Goal: Information Seeking & Learning: Learn about a topic

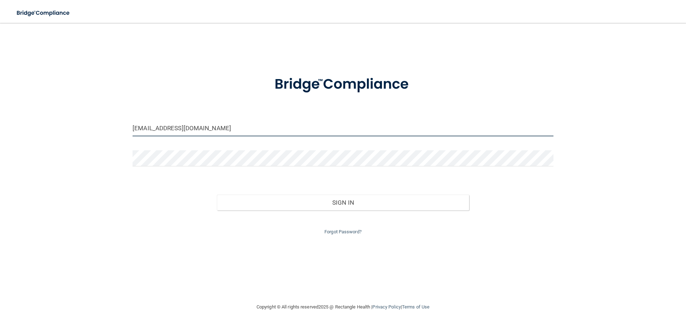
click at [282, 124] on input "[EMAIL_ADDRESS][DOMAIN_NAME]" at bounding box center [343, 128] width 421 height 16
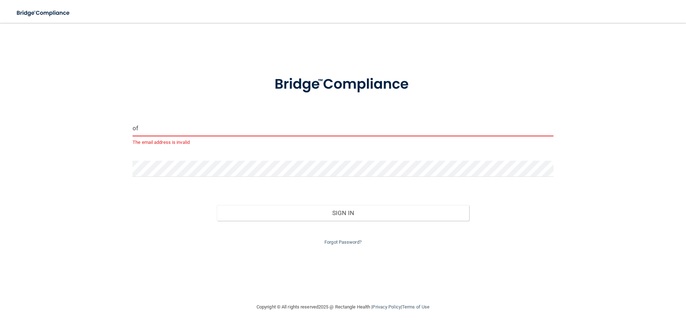
type input "o"
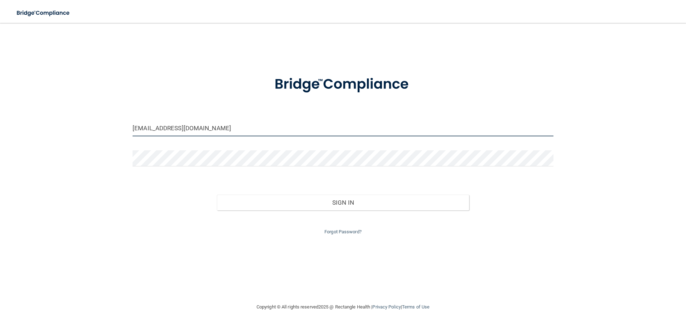
type input "[EMAIL_ADDRESS][DOMAIN_NAME]"
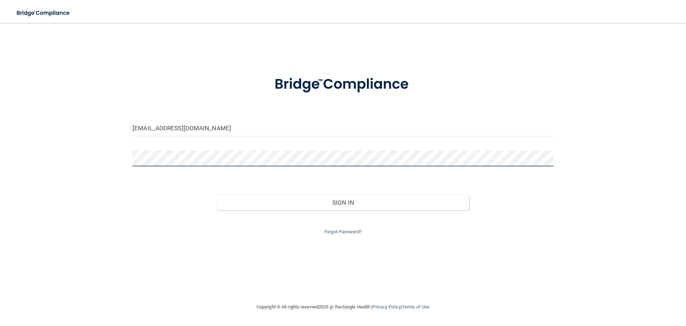
click at [217, 194] on button "Sign In" at bounding box center [343, 202] width 253 height 16
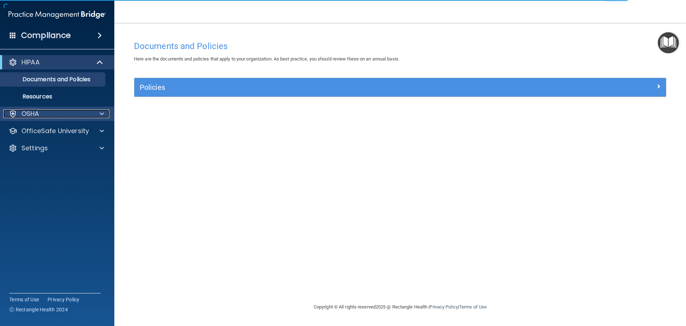
click at [54, 111] on div "OSHA" at bounding box center [47, 113] width 89 height 9
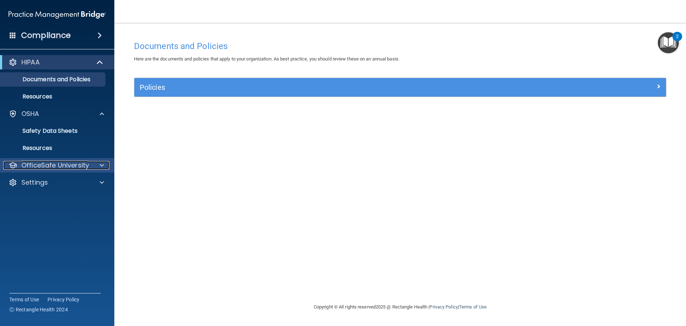
click at [98, 168] on div at bounding box center [101, 165] width 18 height 9
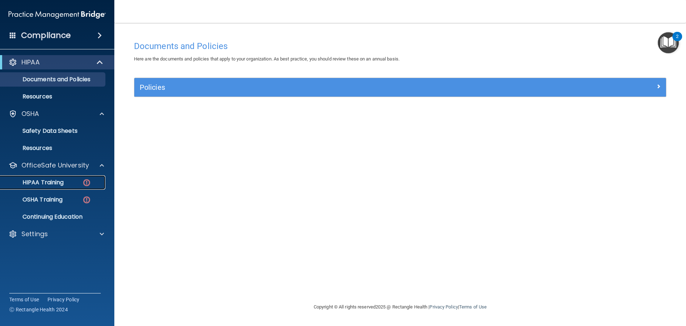
click at [85, 181] on img at bounding box center [86, 182] width 9 height 9
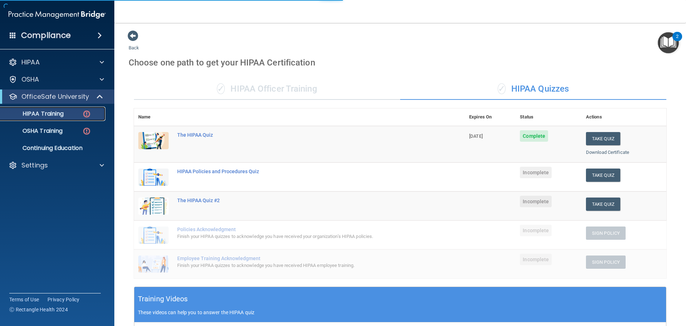
click at [85, 117] on img at bounding box center [86, 113] width 9 height 9
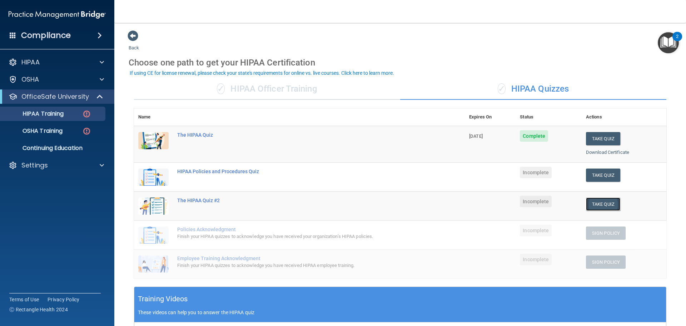
click at [602, 208] on button "Take Quiz" at bounding box center [603, 203] width 34 height 13
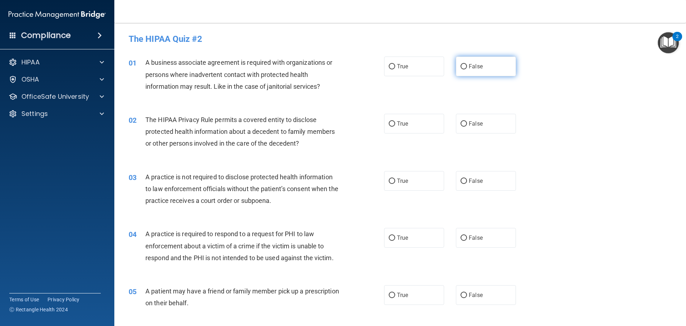
click at [491, 63] on label "False" at bounding box center [486, 66] width 60 height 20
click at [467, 64] on input "False" at bounding box center [464, 66] width 6 height 5
radio input "true"
click at [420, 120] on label "True" at bounding box center [414, 124] width 60 height 20
click at [395, 121] on input "True" at bounding box center [392, 123] width 6 height 5
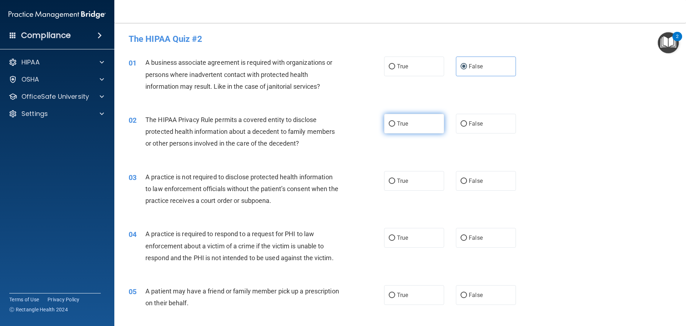
radio input "true"
click at [473, 174] on label "False" at bounding box center [486, 181] width 60 height 20
click at [467, 178] on input "False" at bounding box center [464, 180] width 6 height 5
radio input "true"
click at [473, 174] on label "False" at bounding box center [486, 181] width 60 height 20
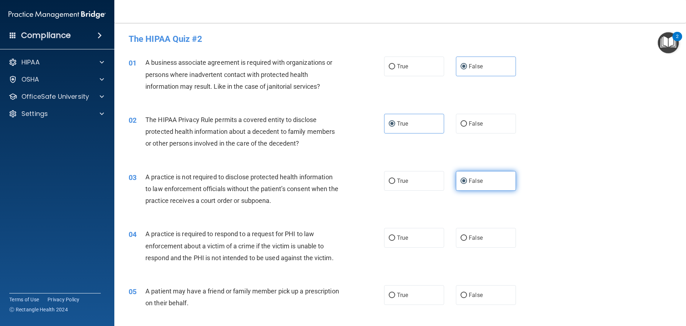
click at [467, 178] on input "False" at bounding box center [464, 180] width 6 height 5
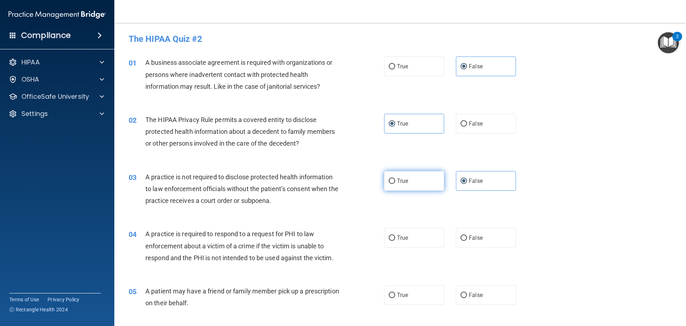
click at [425, 176] on label "True" at bounding box center [414, 181] width 60 height 20
click at [395, 178] on input "True" at bounding box center [392, 180] width 6 height 5
radio input "true"
drag, startPoint x: 486, startPoint y: 184, endPoint x: 481, endPoint y: 186, distance: 6.1
click at [486, 184] on label "False" at bounding box center [486, 181] width 60 height 20
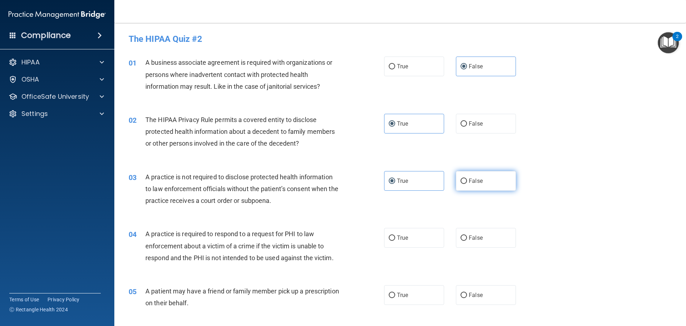
click at [467, 184] on input "False" at bounding box center [464, 180] width 6 height 5
radio input "true"
radio input "false"
drag, startPoint x: 398, startPoint y: 245, endPoint x: 400, endPoint y: 250, distance: 5.8
click at [399, 248] on div "04 A practice is required to respond to a request for PHI to law enforcement ab…" at bounding box center [400, 247] width 554 height 57
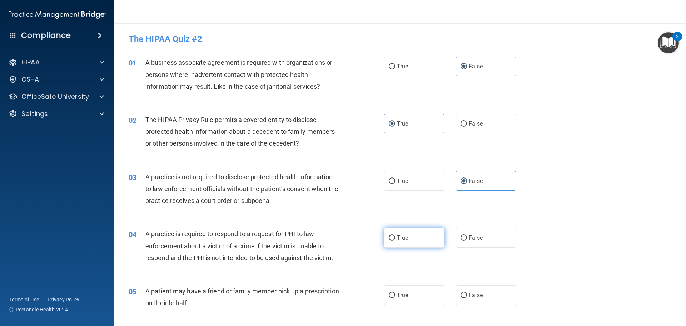
click at [421, 233] on label "True" at bounding box center [414, 238] width 60 height 20
click at [395, 235] on input "True" at bounding box center [392, 237] width 6 height 5
radio input "true"
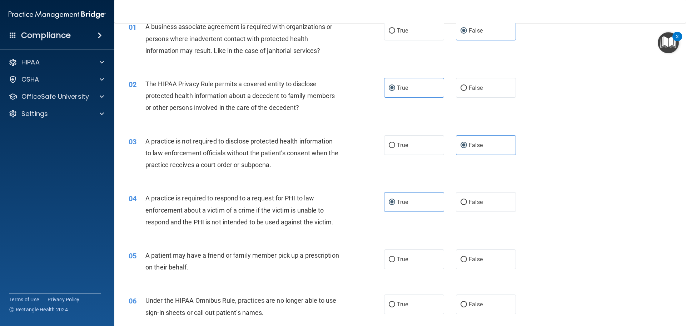
scroll to position [72, 0]
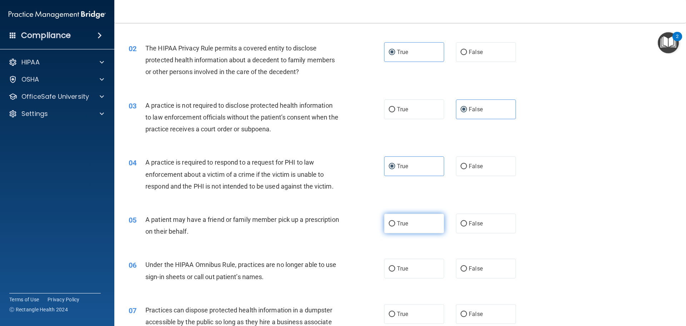
click at [425, 227] on label "True" at bounding box center [414, 223] width 60 height 20
click at [395, 226] on input "True" at bounding box center [392, 223] width 6 height 5
radio input "true"
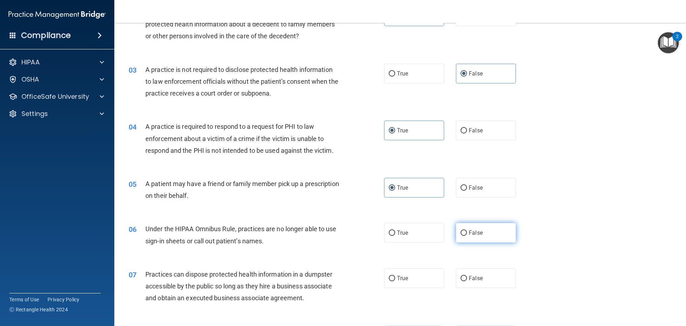
click at [461, 227] on label "False" at bounding box center [486, 233] width 60 height 20
click at [461, 230] on input "False" at bounding box center [464, 232] width 6 height 5
radio input "true"
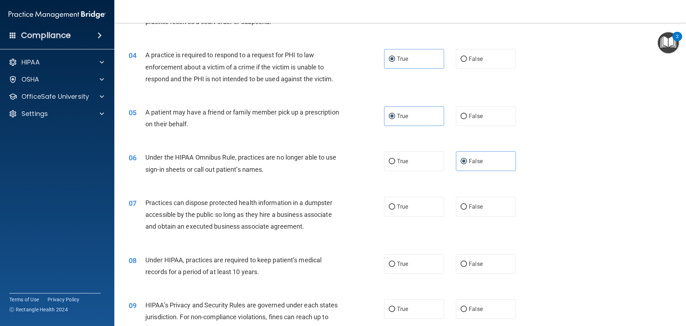
scroll to position [215, 0]
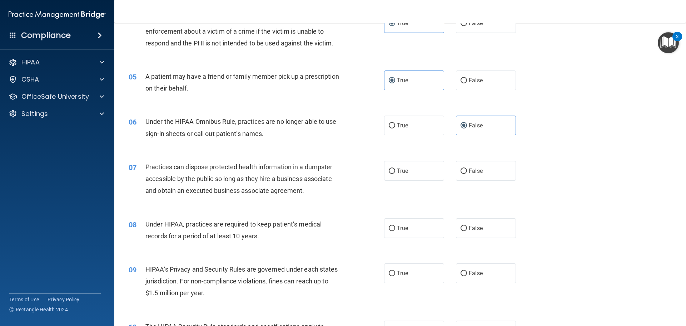
click at [480, 182] on div "07 Practices can dispose protected health information in a dumpster accessible …" at bounding box center [400, 180] width 554 height 57
click at [479, 173] on span "False" at bounding box center [476, 170] width 14 height 7
click at [467, 173] on input "False" at bounding box center [464, 170] width 6 height 5
radio input "true"
click at [468, 222] on label "False" at bounding box center [486, 228] width 60 height 20
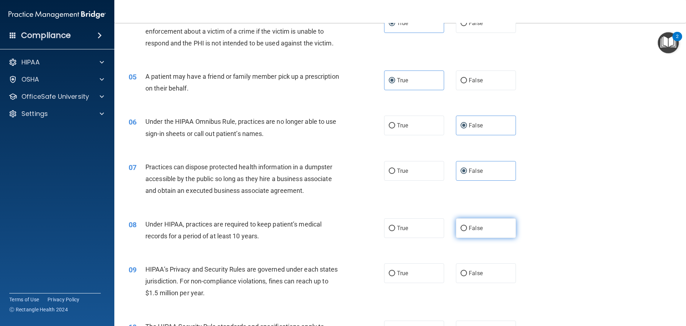
click at [467, 226] on input "False" at bounding box center [464, 228] width 6 height 5
radio input "true"
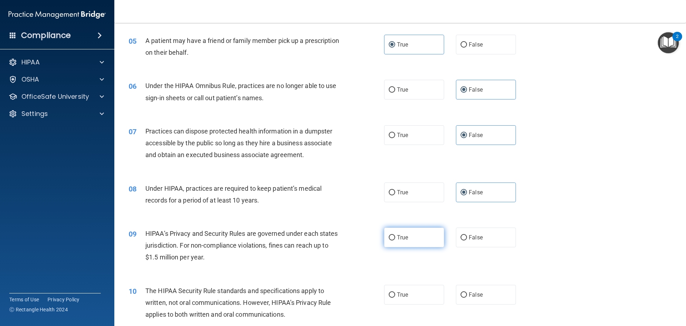
click at [403, 233] on label "True" at bounding box center [414, 237] width 60 height 20
click at [395, 235] on input "True" at bounding box center [392, 237] width 6 height 5
radio input "true"
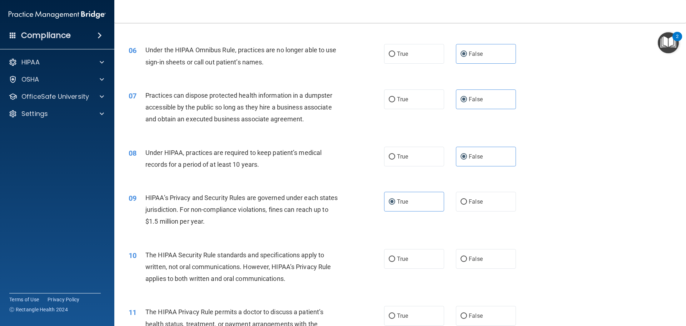
scroll to position [322, 0]
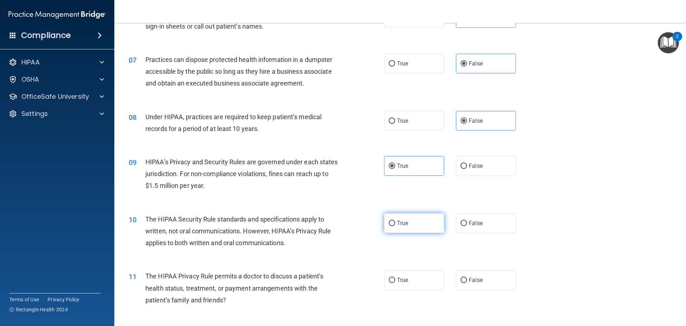
click at [392, 227] on label "True" at bounding box center [414, 223] width 60 height 20
click at [392, 226] on input "True" at bounding box center [392, 223] width 6 height 5
radio input "true"
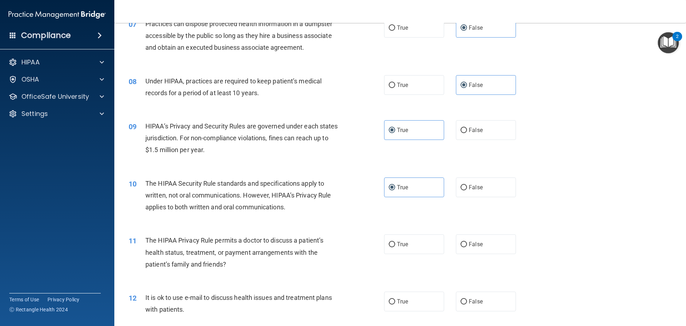
click at [447, 243] on div "True False" at bounding box center [456, 244] width 144 height 20
click at [476, 247] on span "False" at bounding box center [476, 244] width 14 height 7
click at [467, 247] on input "False" at bounding box center [464, 244] width 6 height 5
radio input "true"
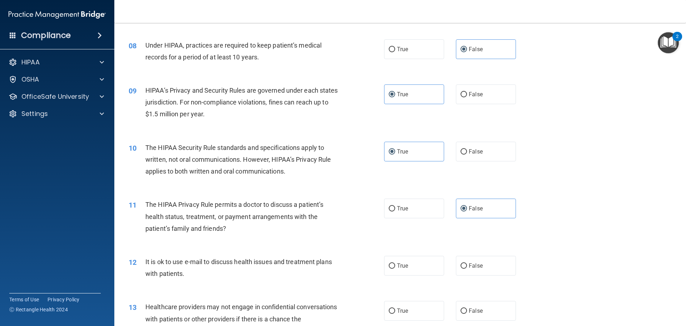
click at [547, 141] on div "10 The HIPAA Security Rule standards and specifications apply to written, not o…" at bounding box center [400, 161] width 554 height 57
click at [397, 264] on span "True" at bounding box center [402, 265] width 11 height 7
click at [395, 264] on input "True" at bounding box center [392, 265] width 6 height 5
radio input "true"
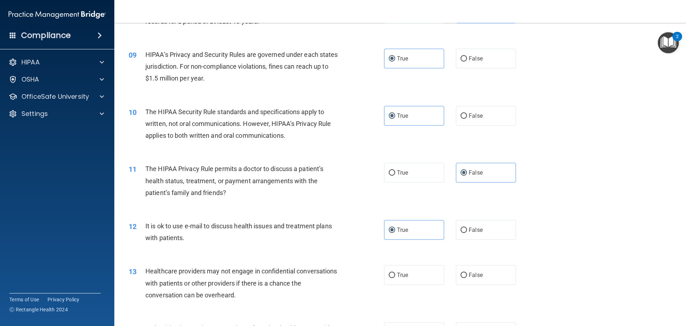
scroll to position [501, 0]
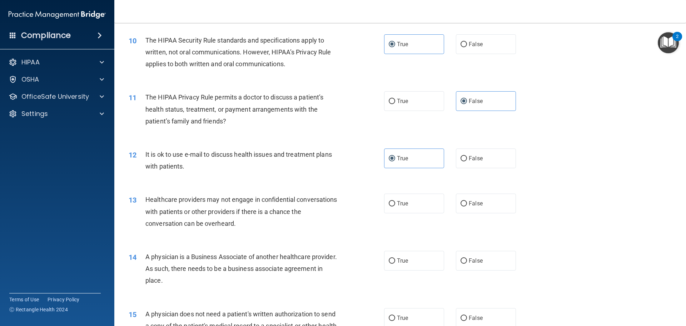
click at [393, 215] on div "13 Healthcare providers may not engage in confidential conversations with patie…" at bounding box center [400, 212] width 554 height 57
click at [403, 195] on label "True" at bounding box center [414, 203] width 60 height 20
click at [395, 201] on input "True" at bounding box center [392, 203] width 6 height 5
radio input "true"
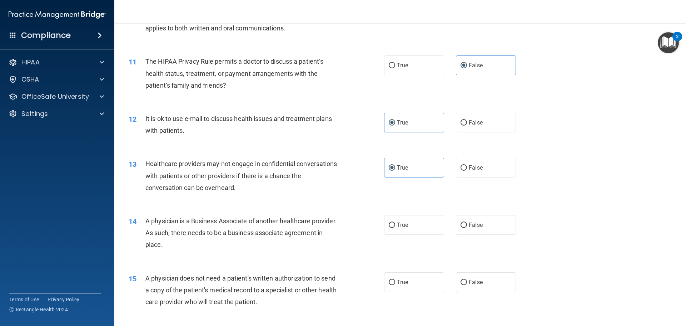
scroll to position [572, 0]
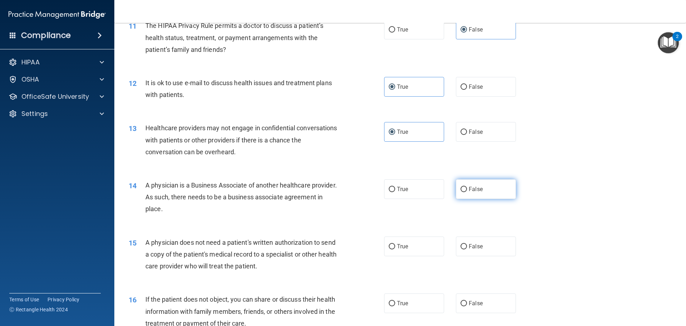
drag, startPoint x: 465, startPoint y: 186, endPoint x: 469, endPoint y: 190, distance: 5.6
click at [466, 187] on label "False" at bounding box center [486, 189] width 60 height 20
click at [466, 187] on input "False" at bounding box center [464, 189] width 6 height 5
radio input "true"
click at [493, 253] on label "False" at bounding box center [486, 246] width 60 height 20
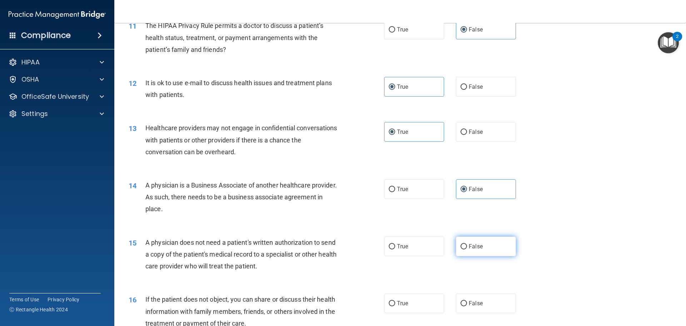
click at [467, 249] on input "False" at bounding box center [464, 246] width 6 height 5
radio input "true"
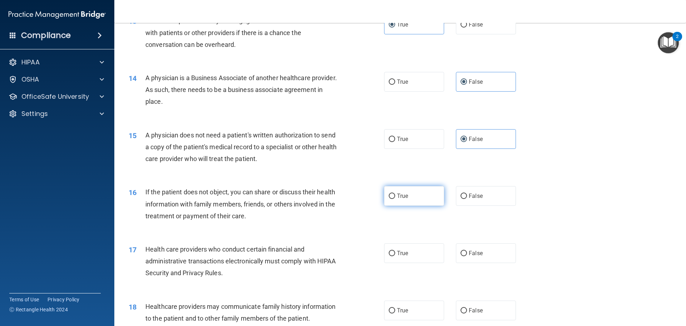
click at [384, 201] on label "True" at bounding box center [414, 196] width 60 height 20
click at [389, 199] on input "True" at bounding box center [392, 195] width 6 height 5
radio input "true"
click at [400, 263] on div "17 Health care providers who conduct certain financial and administrative trans…" at bounding box center [400, 262] width 554 height 57
click at [394, 257] on label "True" at bounding box center [414, 253] width 60 height 20
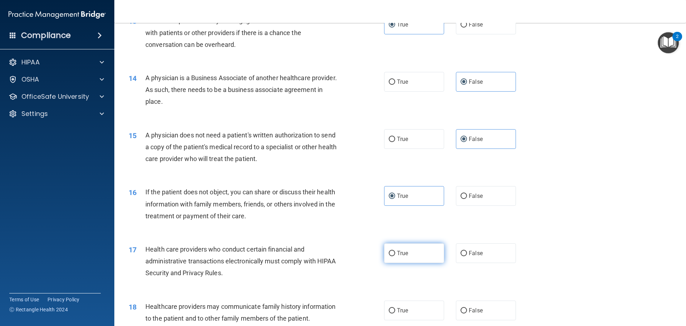
click at [394, 256] on input "True" at bounding box center [392, 253] width 6 height 5
radio input "true"
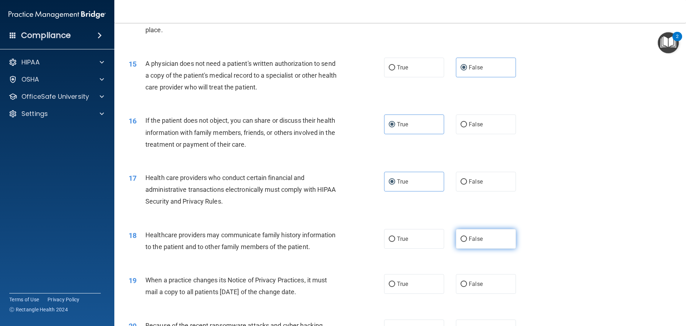
click at [456, 241] on label "False" at bounding box center [486, 239] width 60 height 20
click at [461, 241] on input "False" at bounding box center [464, 238] width 6 height 5
radio input "true"
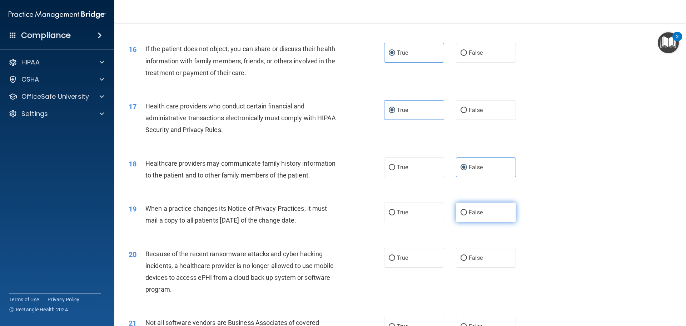
click at [471, 217] on label "False" at bounding box center [486, 212] width 60 height 20
click at [467, 215] on input "False" at bounding box center [464, 212] width 6 height 5
radio input "true"
drag, startPoint x: 463, startPoint y: 262, endPoint x: 468, endPoint y: 263, distance: 4.4
click at [467, 262] on label "False" at bounding box center [486, 258] width 60 height 20
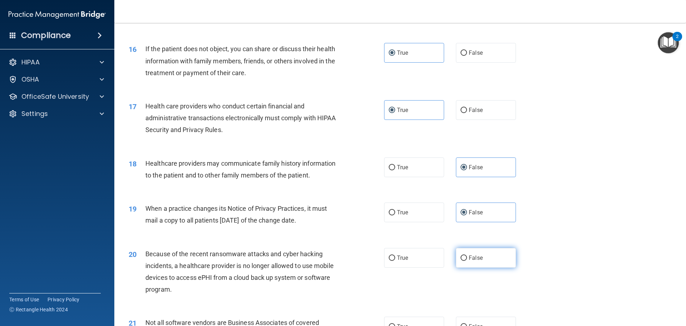
click at [467, 261] on input "False" at bounding box center [464, 257] width 6 height 5
radio input "true"
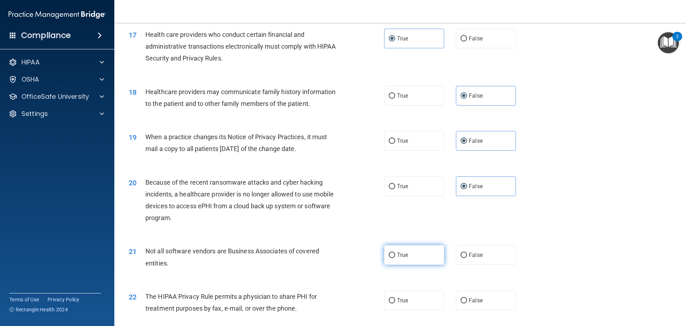
click at [400, 251] on span "True" at bounding box center [402, 254] width 11 height 7
click at [395, 252] on input "True" at bounding box center [392, 254] width 6 height 5
radio input "true"
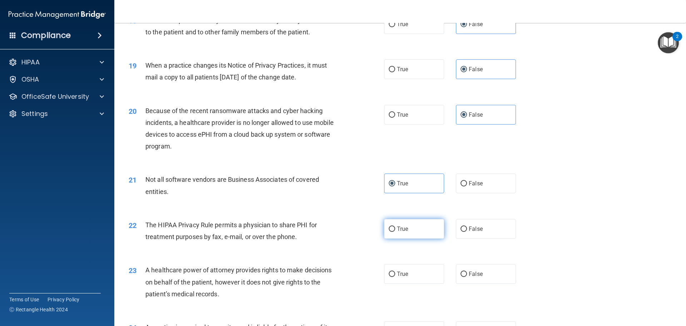
click at [399, 238] on label "True" at bounding box center [414, 229] width 60 height 20
click at [395, 232] on input "True" at bounding box center [392, 228] width 6 height 5
radio input "true"
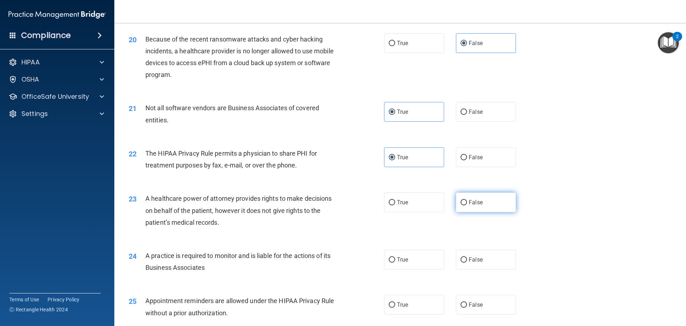
click at [489, 208] on label "False" at bounding box center [486, 202] width 60 height 20
click at [467, 205] on input "False" at bounding box center [464, 202] width 6 height 5
radio input "true"
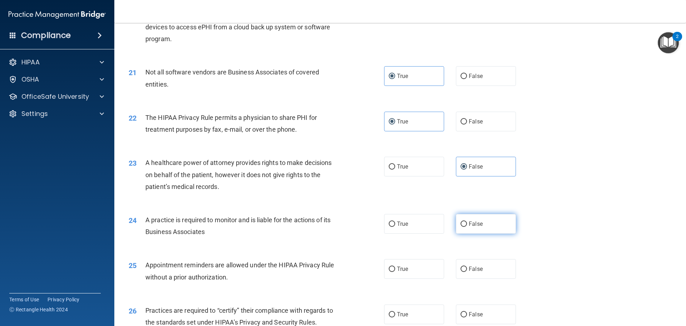
click at [468, 228] on label "False" at bounding box center [486, 224] width 60 height 20
click at [467, 227] on input "False" at bounding box center [464, 223] width 6 height 5
radio input "true"
click at [384, 262] on label "True" at bounding box center [414, 269] width 60 height 20
click at [389, 266] on input "True" at bounding box center [392, 268] width 6 height 5
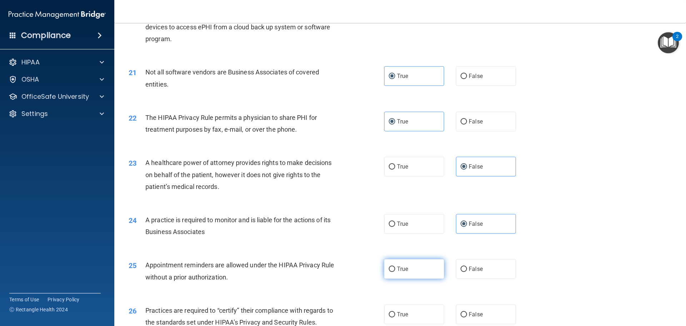
radio input "true"
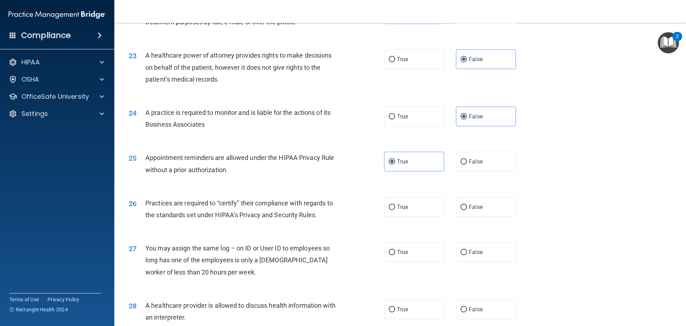
scroll to position [1216, 0]
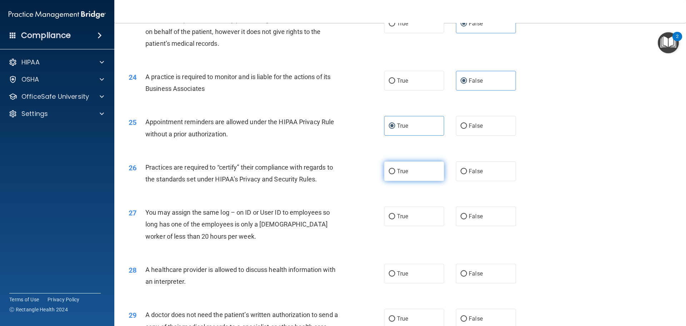
click at [432, 162] on label "True" at bounding box center [414, 171] width 60 height 20
click at [395, 169] on input "True" at bounding box center [392, 171] width 6 height 5
radio input "true"
click at [492, 221] on label "False" at bounding box center [486, 216] width 60 height 20
click at [467, 219] on input "False" at bounding box center [464, 216] width 6 height 5
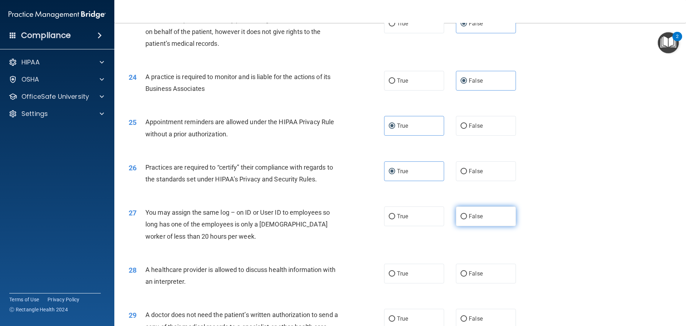
radio input "true"
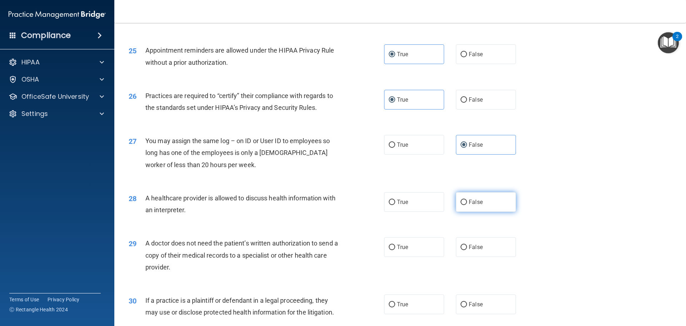
click at [477, 205] on label "False" at bounding box center [486, 202] width 60 height 20
click at [467, 205] on input "False" at bounding box center [464, 202] width 6 height 5
radio input "true"
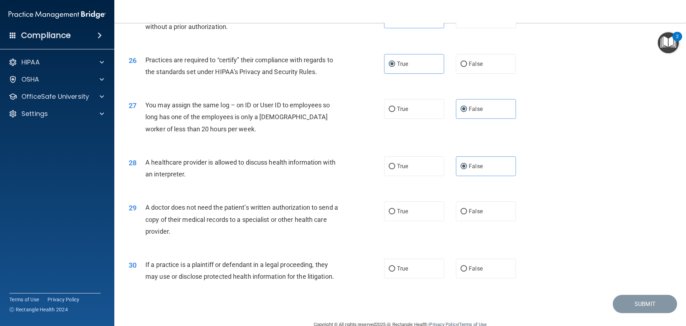
scroll to position [1339, 0]
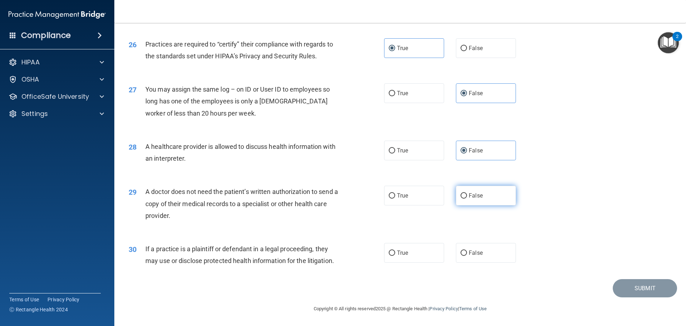
click at [482, 190] on label "False" at bounding box center [486, 196] width 60 height 20
click at [467, 193] on input "False" at bounding box center [464, 195] width 6 height 5
radio input "true"
click at [479, 253] on label "False" at bounding box center [486, 253] width 60 height 20
click at [467, 253] on input "False" at bounding box center [464, 252] width 6 height 5
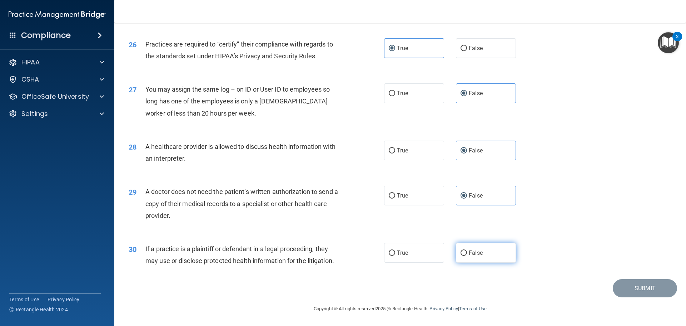
radio input "true"
click at [630, 290] on button "Submit" at bounding box center [645, 288] width 64 height 18
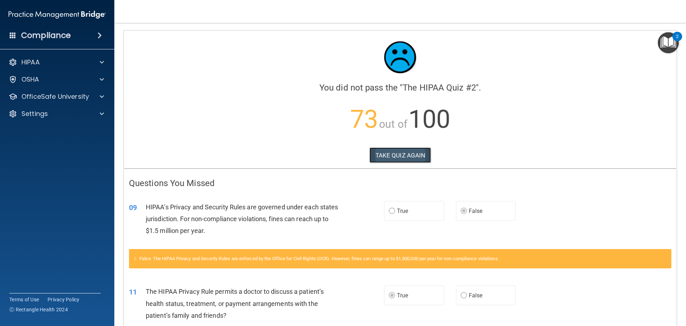
click at [414, 160] on button "TAKE QUIZ AGAIN" at bounding box center [401, 155] width 62 height 16
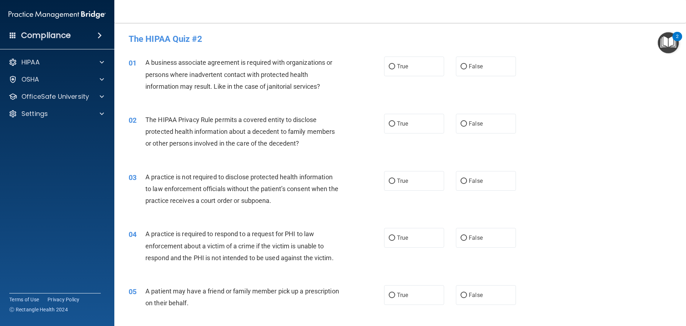
click at [467, 84] on div "01 A business associate agreement is required with organizations or persons whe…" at bounding box center [400, 76] width 554 height 57
click at [478, 72] on label "False" at bounding box center [486, 66] width 60 height 20
click at [467, 69] on input "False" at bounding box center [464, 66] width 6 height 5
radio input "true"
click at [396, 129] on label "True" at bounding box center [414, 124] width 60 height 20
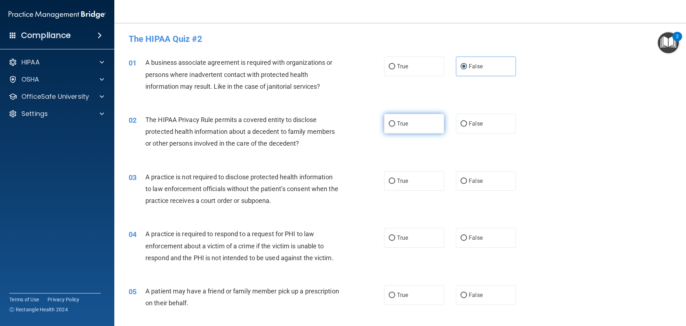
click at [395, 127] on input "True" at bounding box center [392, 123] width 6 height 5
radio input "true"
click at [488, 177] on label "False" at bounding box center [486, 181] width 60 height 20
click at [467, 178] on input "False" at bounding box center [464, 180] width 6 height 5
radio input "true"
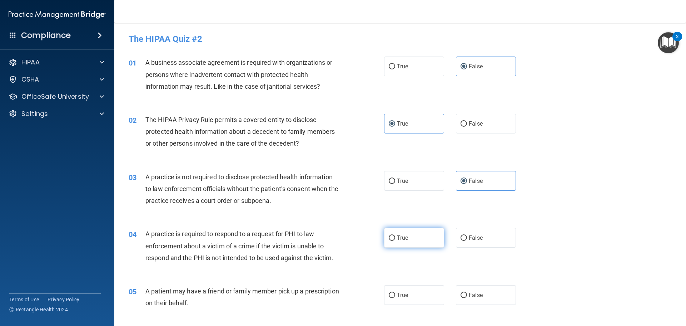
click at [403, 239] on span "True" at bounding box center [402, 237] width 11 height 7
click at [395, 239] on input "True" at bounding box center [392, 237] width 6 height 5
radio input "true"
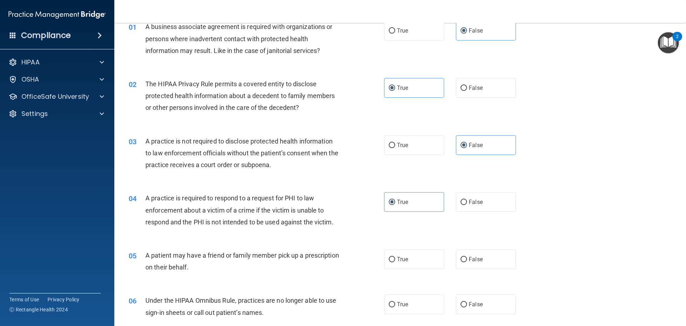
scroll to position [72, 0]
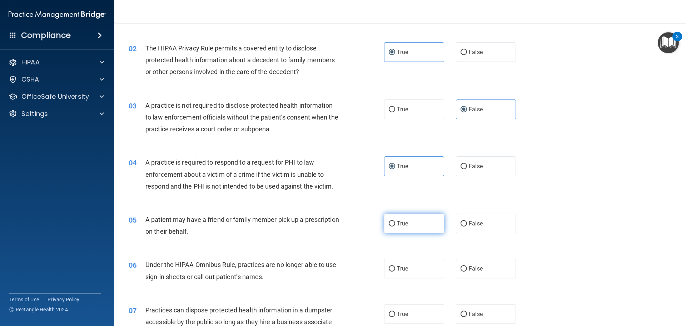
click at [397, 224] on span "True" at bounding box center [402, 223] width 11 height 7
click at [395, 224] on input "True" at bounding box center [392, 223] width 6 height 5
radio input "true"
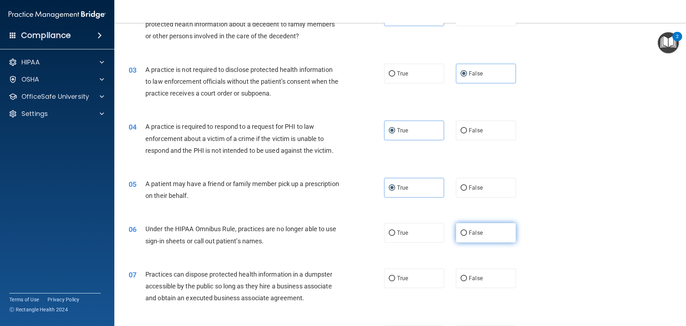
click at [469, 236] on span "False" at bounding box center [476, 232] width 14 height 7
click at [466, 236] on input "False" at bounding box center [464, 232] width 6 height 5
radio input "true"
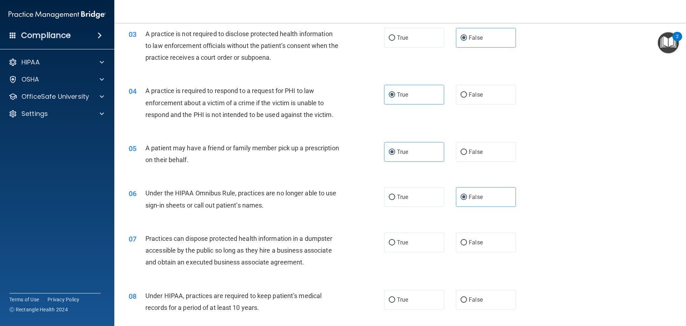
scroll to position [179, 0]
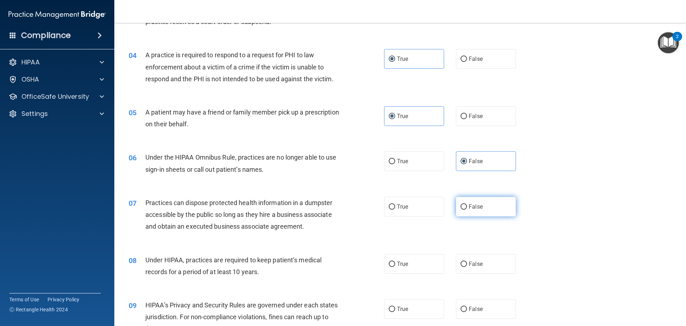
click at [475, 207] on span "False" at bounding box center [476, 206] width 14 height 7
click at [467, 207] on input "False" at bounding box center [464, 206] width 6 height 5
radio input "true"
click at [476, 260] on label "False" at bounding box center [486, 264] width 60 height 20
click at [467, 261] on input "False" at bounding box center [464, 263] width 6 height 5
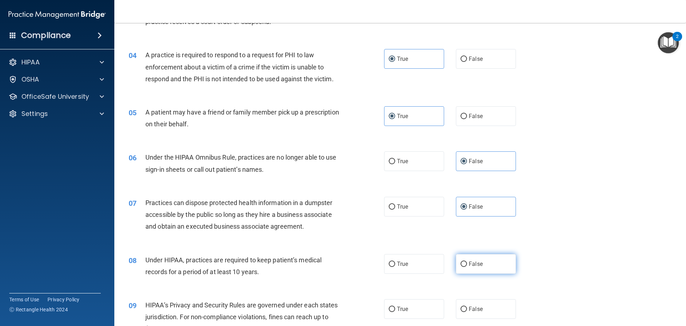
radio input "true"
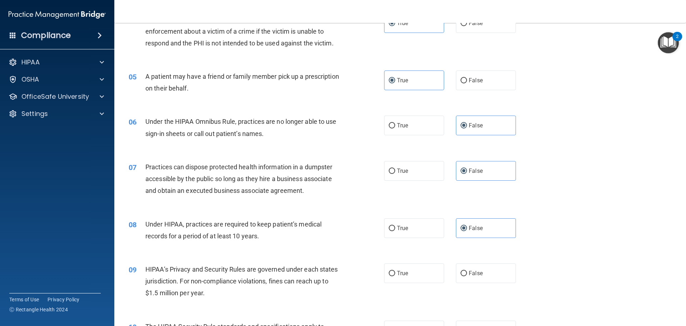
scroll to position [250, 0]
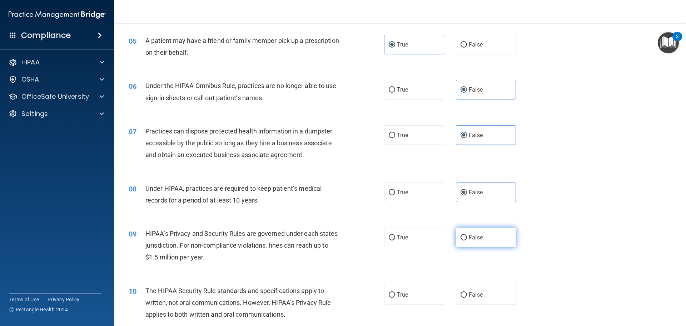
click at [463, 233] on label "False" at bounding box center [486, 237] width 60 height 20
click at [463, 235] on input "False" at bounding box center [464, 237] width 6 height 5
radio input "true"
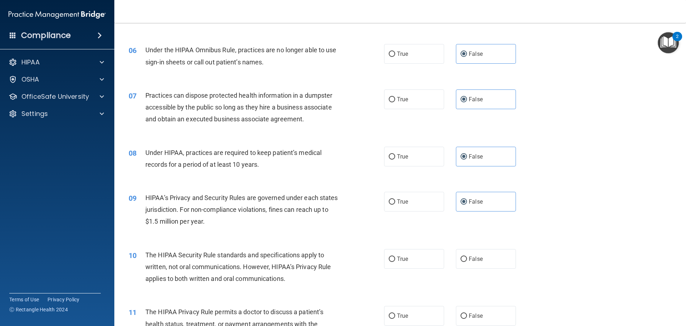
scroll to position [322, 0]
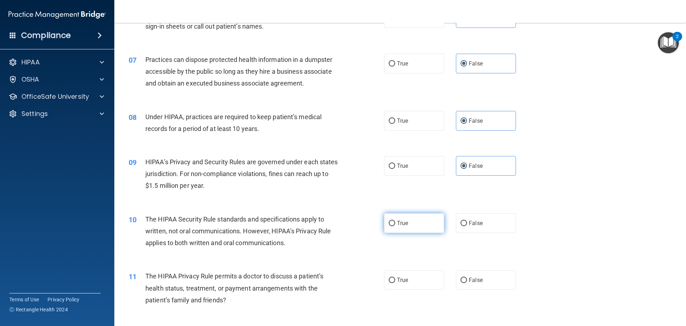
click at [396, 227] on label "True" at bounding box center [414, 223] width 60 height 20
click at [395, 226] on input "True" at bounding box center [392, 223] width 6 height 5
radio input "true"
click at [386, 274] on label "True" at bounding box center [414, 280] width 60 height 20
click at [389, 277] on input "True" at bounding box center [392, 279] width 6 height 5
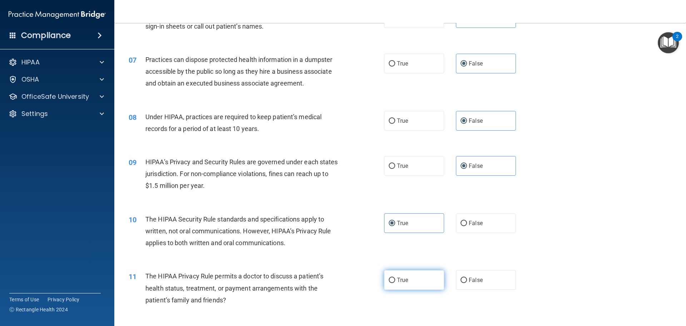
radio input "true"
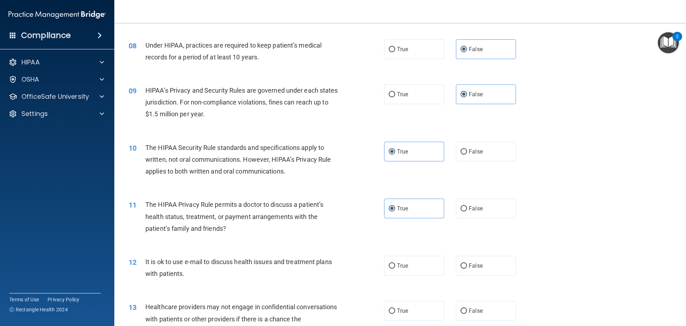
scroll to position [429, 0]
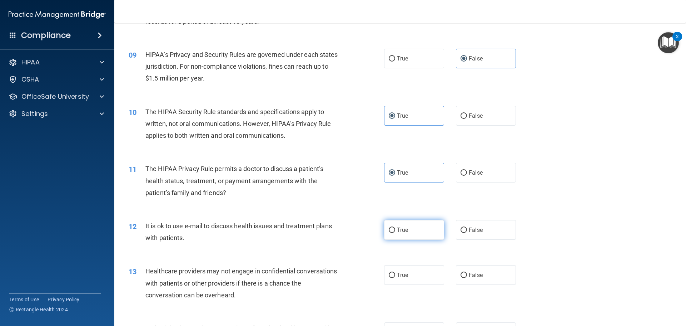
click at [398, 237] on label "True" at bounding box center [414, 230] width 60 height 20
click at [395, 233] on input "True" at bounding box center [392, 229] width 6 height 5
radio input "true"
drag, startPoint x: 487, startPoint y: 278, endPoint x: 464, endPoint y: 281, distance: 22.7
click at [487, 277] on label "False" at bounding box center [486, 275] width 60 height 20
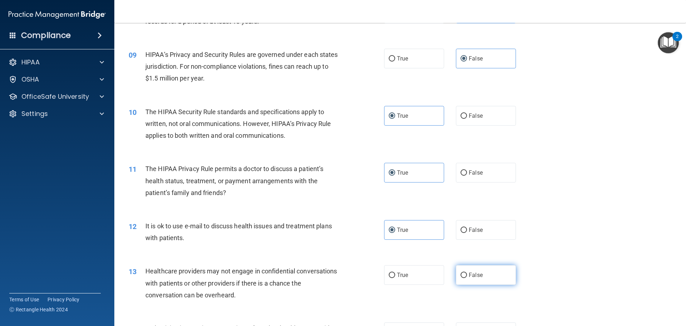
click at [467, 277] on input "False" at bounding box center [464, 274] width 6 height 5
radio input "true"
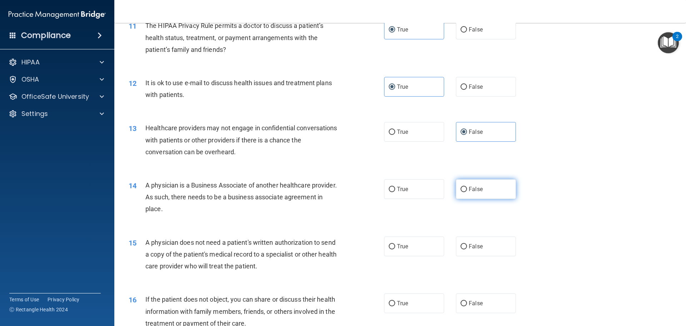
click at [480, 186] on label "False" at bounding box center [486, 189] width 60 height 20
click at [467, 187] on input "False" at bounding box center [464, 189] width 6 height 5
radio input "true"
click at [407, 248] on label "True" at bounding box center [414, 246] width 60 height 20
click at [395, 248] on input "True" at bounding box center [392, 246] width 6 height 5
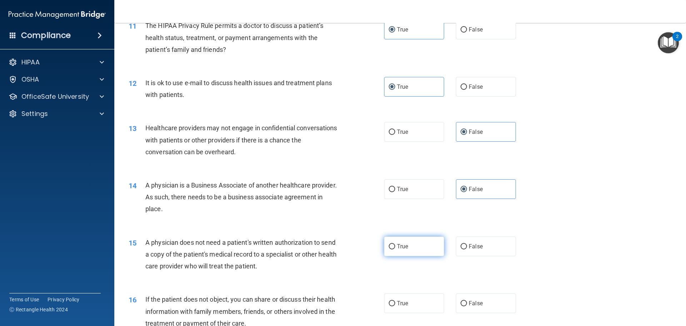
radio input "true"
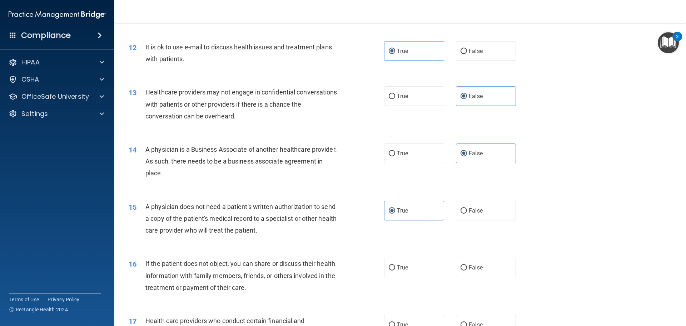
scroll to position [644, 0]
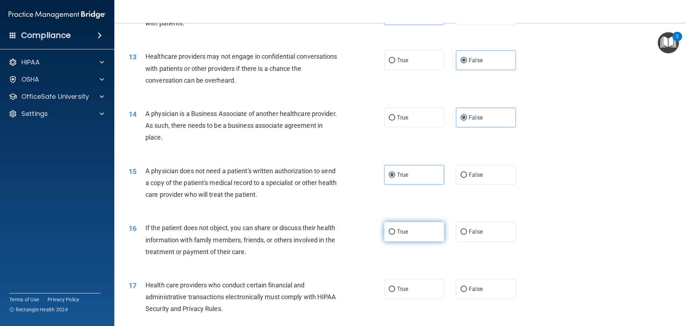
click at [400, 234] on span "True" at bounding box center [402, 231] width 11 height 7
click at [395, 234] on input "True" at bounding box center [392, 231] width 6 height 5
radio input "true"
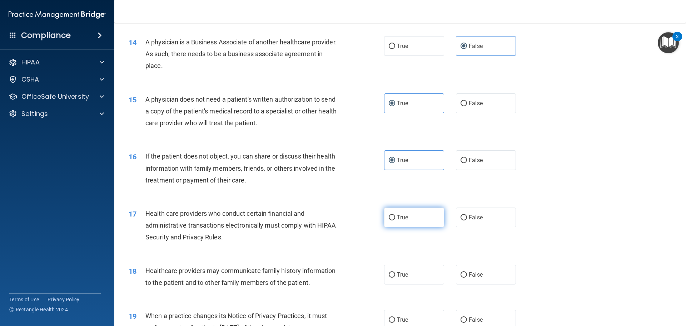
click at [398, 218] on span "True" at bounding box center [402, 217] width 11 height 7
click at [395, 218] on input "True" at bounding box center [392, 217] width 6 height 5
radio input "true"
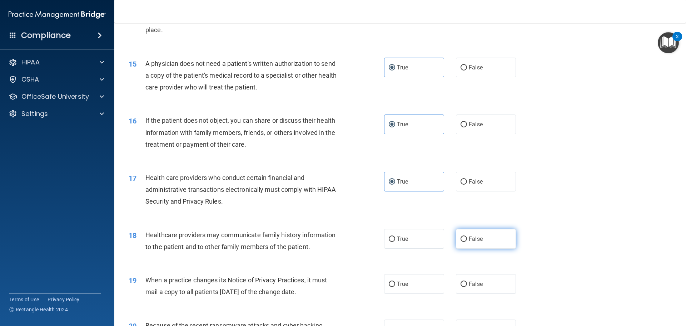
click at [481, 237] on label "False" at bounding box center [486, 239] width 60 height 20
click at [467, 237] on input "False" at bounding box center [464, 238] width 6 height 5
radio input "true"
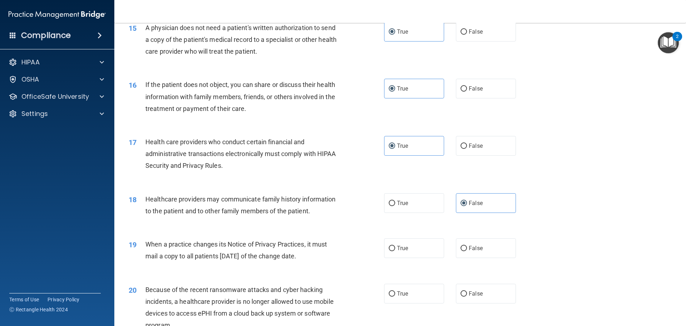
scroll to position [822, 0]
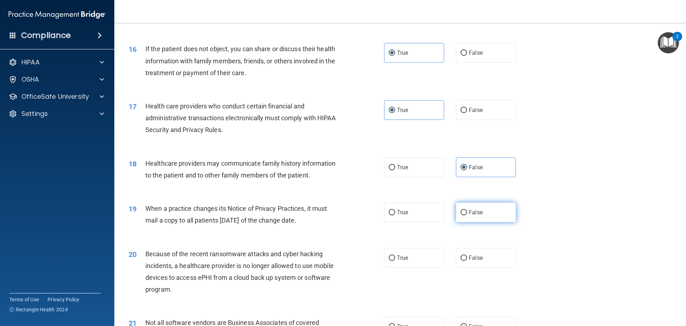
click at [474, 214] on span "False" at bounding box center [476, 212] width 14 height 7
click at [467, 214] on input "False" at bounding box center [464, 212] width 6 height 5
radio input "true"
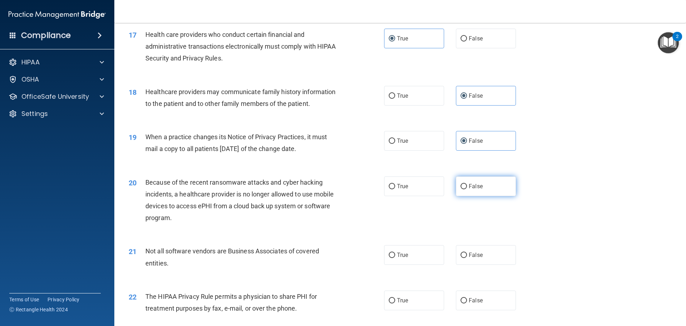
click at [459, 176] on label "False" at bounding box center [486, 186] width 60 height 20
click at [461, 184] on input "False" at bounding box center [464, 186] width 6 height 5
radio input "true"
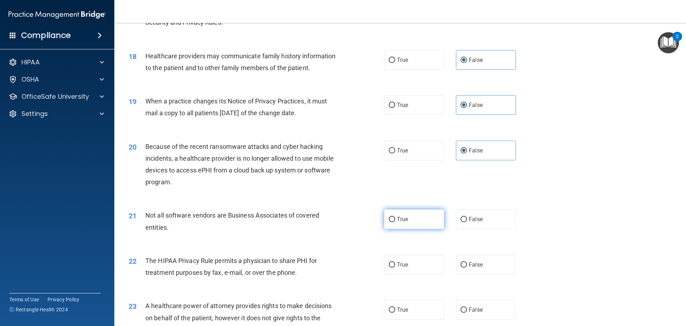
click at [402, 220] on span "True" at bounding box center [402, 219] width 11 height 7
click at [395, 220] on input "True" at bounding box center [392, 219] width 6 height 5
radio input "true"
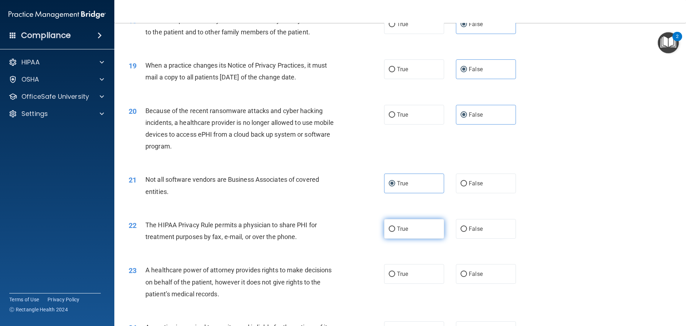
click at [400, 230] on span "True" at bounding box center [402, 228] width 11 height 7
click at [395, 230] on input "True" at bounding box center [392, 228] width 6 height 5
radio input "true"
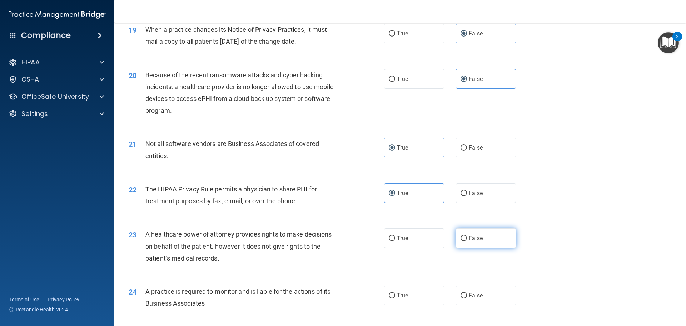
click at [504, 244] on label "False" at bounding box center [486, 238] width 60 height 20
click at [467, 241] on input "False" at bounding box center [464, 238] width 6 height 5
radio input "true"
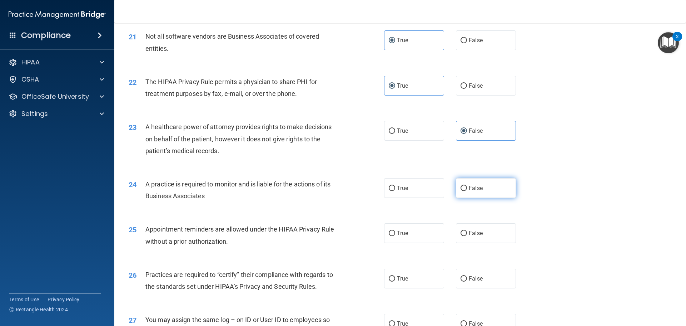
click at [475, 188] on span "False" at bounding box center [476, 187] width 14 height 7
click at [467, 188] on input "False" at bounding box center [464, 188] width 6 height 5
radio input "true"
click at [405, 233] on span "True" at bounding box center [402, 233] width 11 height 7
click at [395, 233] on input "True" at bounding box center [392, 233] width 6 height 5
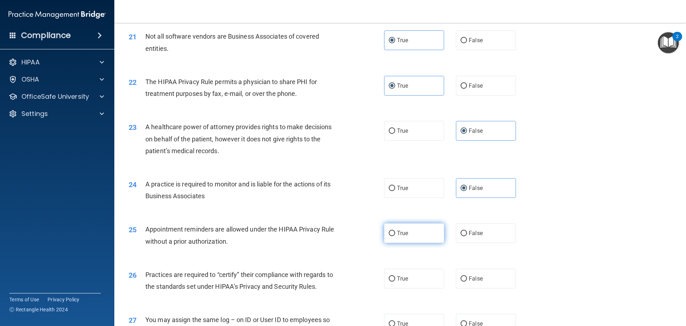
radio input "true"
click at [456, 276] on label "False" at bounding box center [486, 279] width 60 height 20
click at [461, 276] on input "False" at bounding box center [464, 278] width 6 height 5
radio input "true"
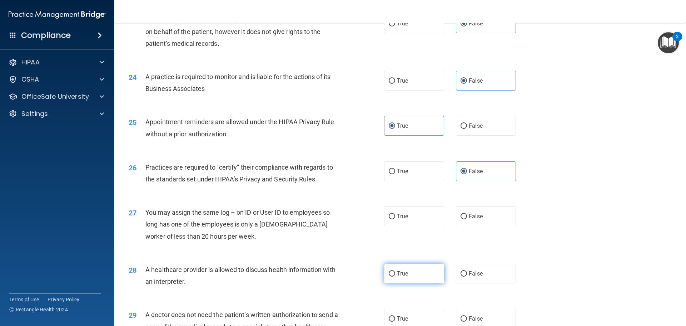
click at [418, 276] on label "True" at bounding box center [414, 274] width 60 height 20
click at [395, 276] on input "True" at bounding box center [392, 273] width 6 height 5
radio input "true"
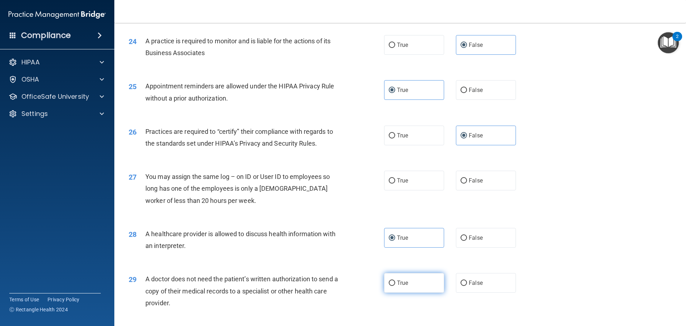
click at [418, 279] on label "True" at bounding box center [414, 283] width 60 height 20
click at [395, 280] on input "True" at bounding box center [392, 282] width 6 height 5
radio input "true"
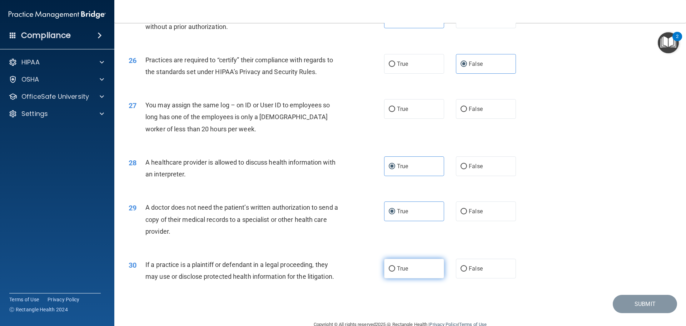
click at [427, 266] on label "True" at bounding box center [414, 268] width 60 height 20
click at [395, 266] on input "True" at bounding box center [392, 268] width 6 height 5
radio input "true"
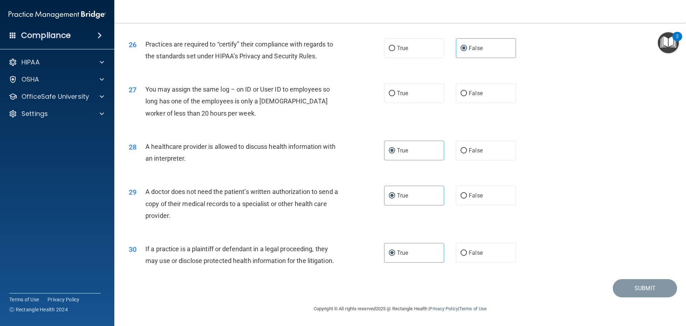
drag, startPoint x: 474, startPoint y: 88, endPoint x: 485, endPoint y: 104, distance: 20.0
click at [473, 91] on label "False" at bounding box center [486, 93] width 60 height 20
click at [467, 91] on input "False" at bounding box center [464, 93] width 6 height 5
radio input "true"
click at [625, 282] on button "Submit" at bounding box center [645, 288] width 64 height 18
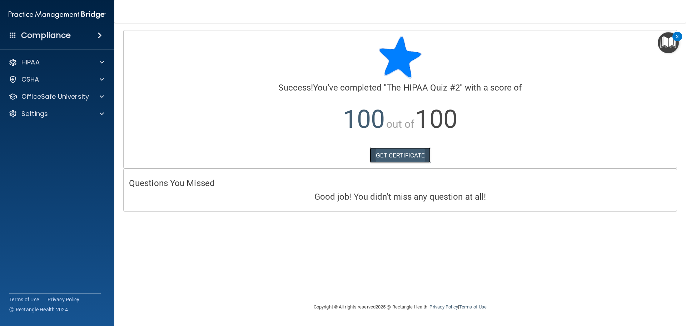
click at [408, 161] on link "GET CERTIFICATE" at bounding box center [400, 155] width 61 height 16
click at [65, 98] on p "OfficeSafe University" at bounding box center [55, 96] width 68 height 9
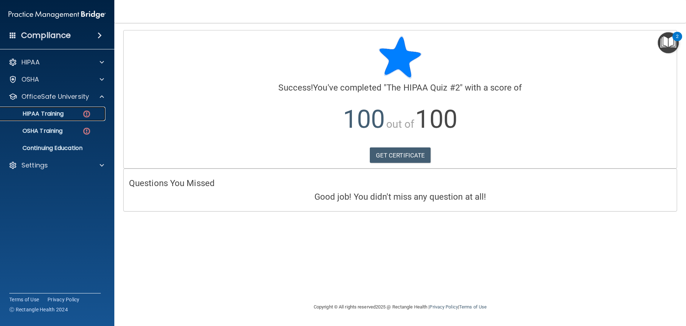
click at [82, 112] on img at bounding box center [86, 113] width 9 height 9
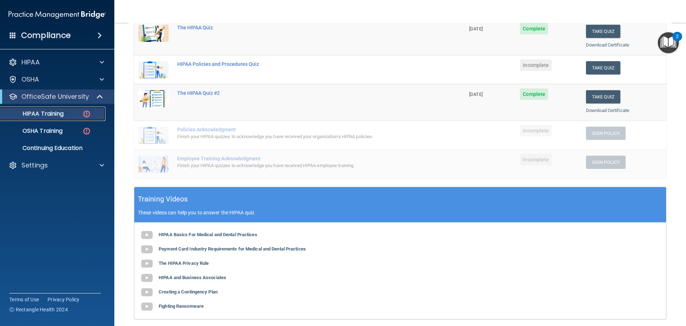
scroll to position [36, 0]
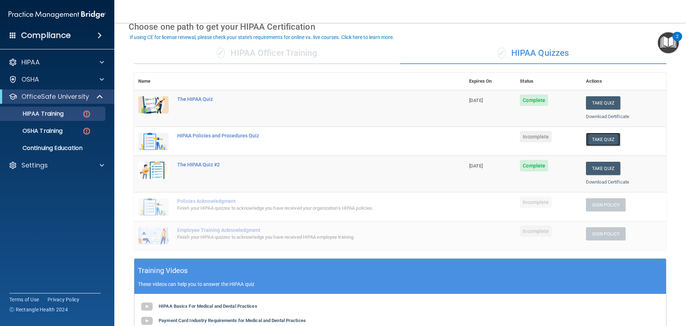
click at [602, 142] on button "Take Quiz" at bounding box center [603, 139] width 34 height 13
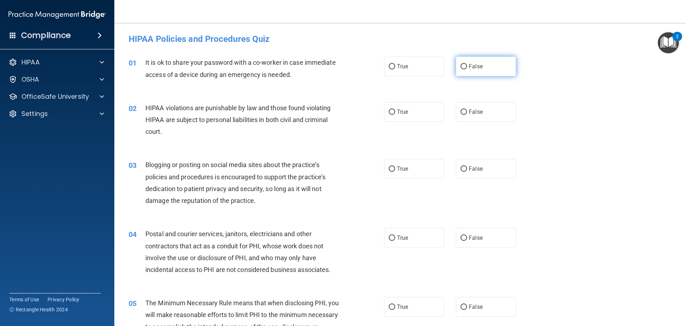
click at [477, 57] on label "False" at bounding box center [486, 66] width 60 height 20
click at [467, 64] on input "False" at bounding box center [464, 66] width 6 height 5
radio input "true"
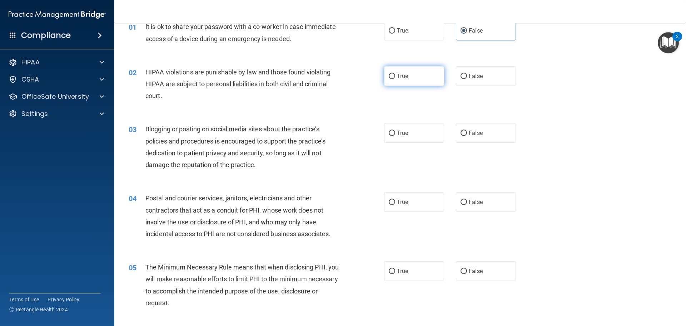
click at [433, 82] on label "True" at bounding box center [414, 76] width 60 height 20
click at [395, 79] on input "True" at bounding box center [392, 76] width 6 height 5
radio input "true"
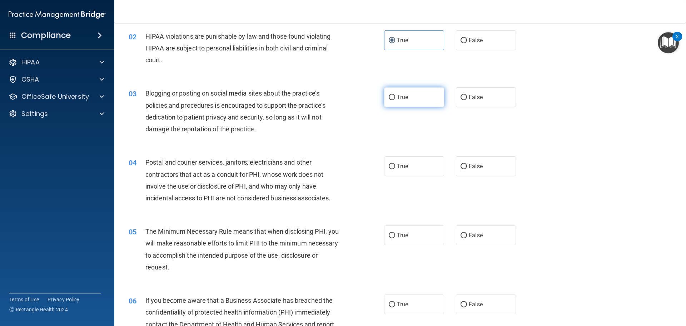
click at [407, 99] on label "True" at bounding box center [414, 97] width 60 height 20
click at [395, 99] on input "True" at bounding box center [392, 97] width 6 height 5
radio input "true"
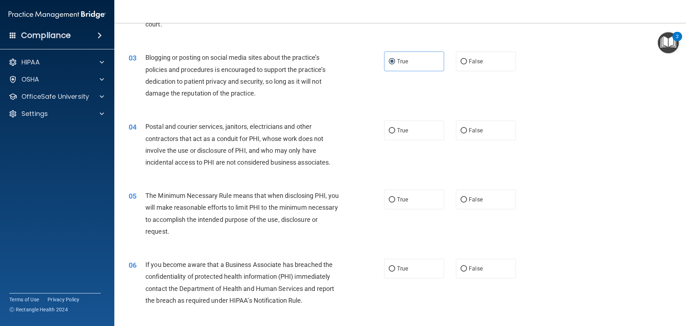
scroll to position [143, 0]
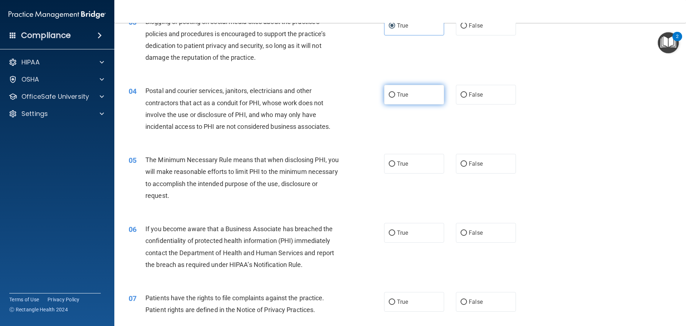
click at [405, 104] on label "True" at bounding box center [414, 95] width 60 height 20
click at [395, 98] on input "True" at bounding box center [392, 94] width 6 height 5
radio input "true"
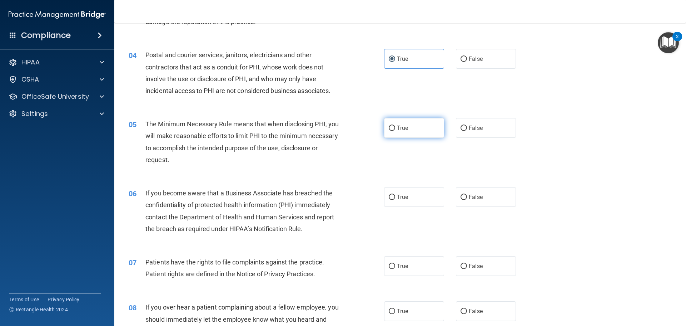
click at [411, 125] on label "True" at bounding box center [414, 128] width 60 height 20
click at [395, 125] on input "True" at bounding box center [392, 127] width 6 height 5
radio input "true"
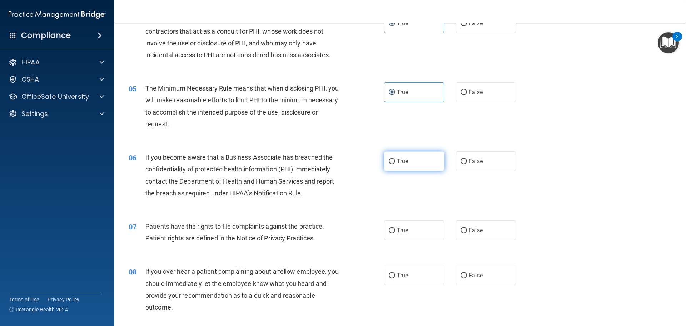
click at [405, 164] on span "True" at bounding box center [402, 161] width 11 height 7
click at [395, 164] on input "True" at bounding box center [392, 161] width 6 height 5
radio input "true"
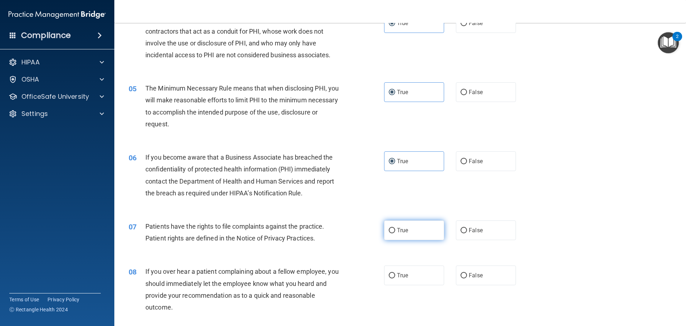
click at [394, 228] on label "True" at bounding box center [414, 230] width 60 height 20
click at [394, 228] on input "True" at bounding box center [392, 230] width 6 height 5
radio input "true"
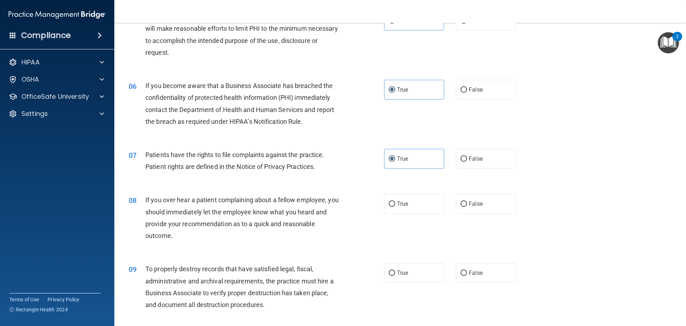
scroll to position [322, 0]
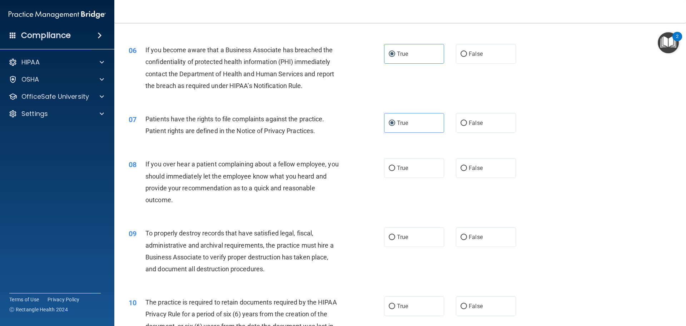
click at [450, 173] on div "True False" at bounding box center [456, 168] width 144 height 20
click at [488, 174] on label "False" at bounding box center [486, 168] width 60 height 20
click at [467, 171] on input "False" at bounding box center [464, 168] width 6 height 5
radio input "true"
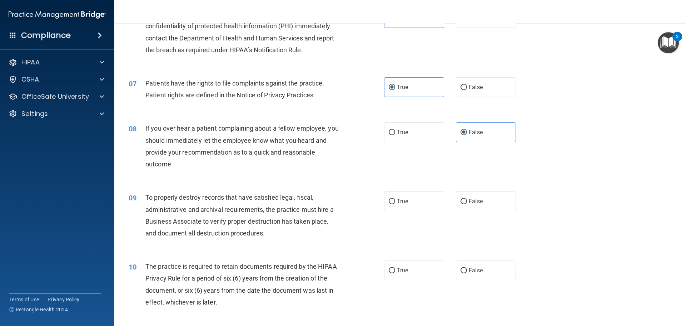
scroll to position [393, 0]
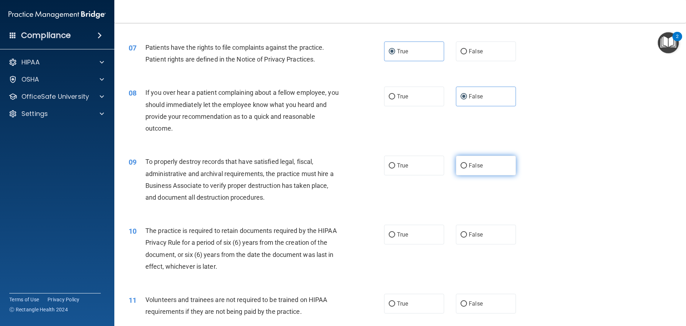
click at [464, 164] on label "False" at bounding box center [486, 166] width 60 height 20
click at [464, 164] on input "False" at bounding box center [464, 165] width 6 height 5
radio input "true"
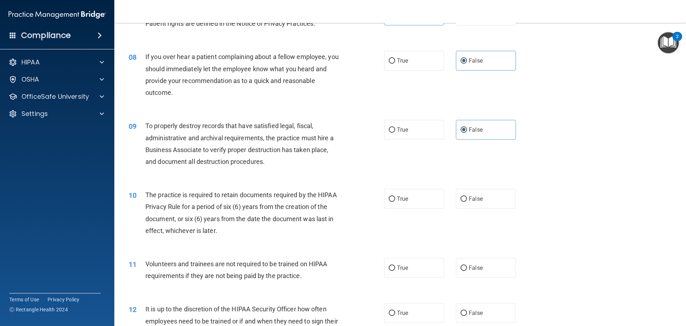
scroll to position [465, 0]
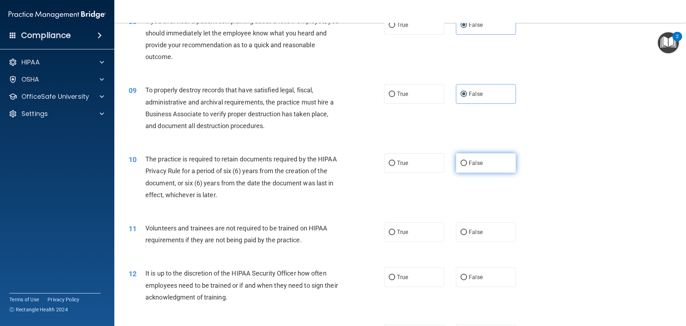
click at [486, 166] on label "False" at bounding box center [486, 163] width 60 height 20
click at [467, 166] on input "False" at bounding box center [464, 163] width 6 height 5
radio input "true"
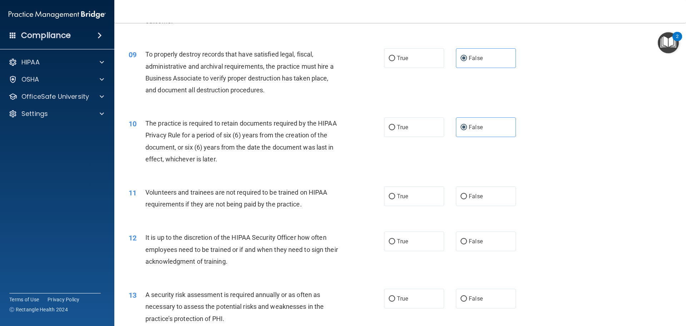
scroll to position [536, 0]
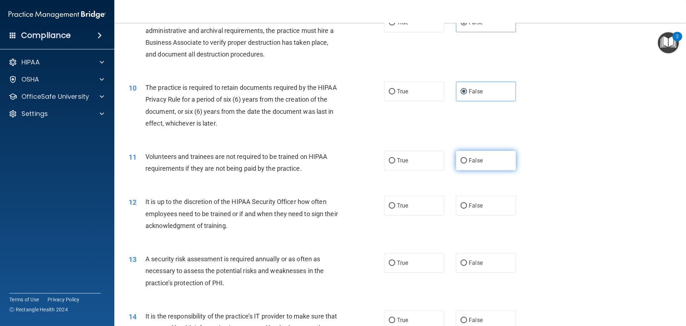
click at [470, 158] on span "False" at bounding box center [476, 160] width 14 height 7
click at [467, 158] on input "False" at bounding box center [464, 160] width 6 height 5
radio input "true"
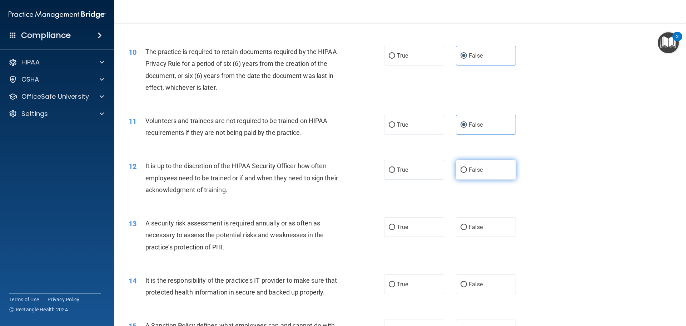
click at [486, 171] on label "False" at bounding box center [486, 170] width 60 height 20
click at [467, 171] on input "False" at bounding box center [464, 169] width 6 height 5
radio input "true"
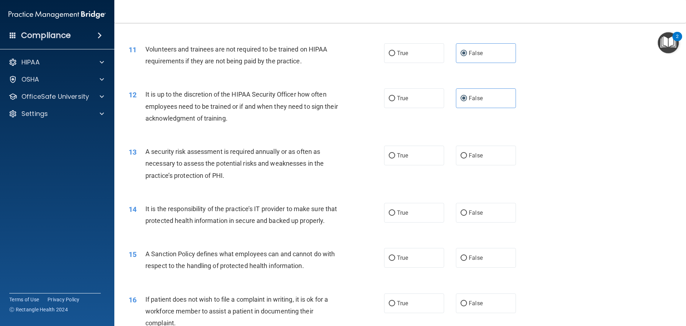
scroll to position [679, 0]
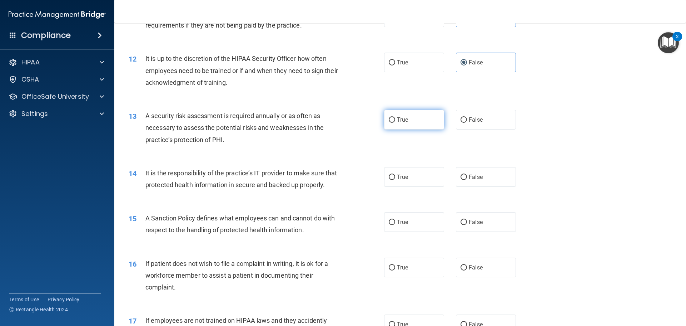
click at [384, 118] on label "True" at bounding box center [414, 120] width 60 height 20
click at [389, 118] on input "True" at bounding box center [392, 119] width 6 height 5
radio input "true"
click at [488, 114] on label "False" at bounding box center [486, 120] width 60 height 20
click at [467, 117] on input "False" at bounding box center [464, 119] width 6 height 5
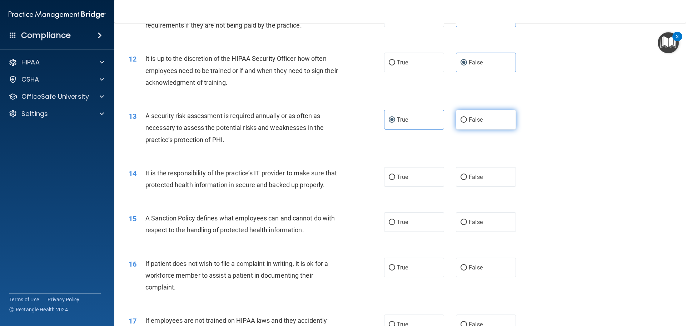
radio input "true"
radio input "false"
click at [410, 179] on label "True" at bounding box center [414, 177] width 60 height 20
click at [395, 179] on input "True" at bounding box center [392, 176] width 6 height 5
radio input "true"
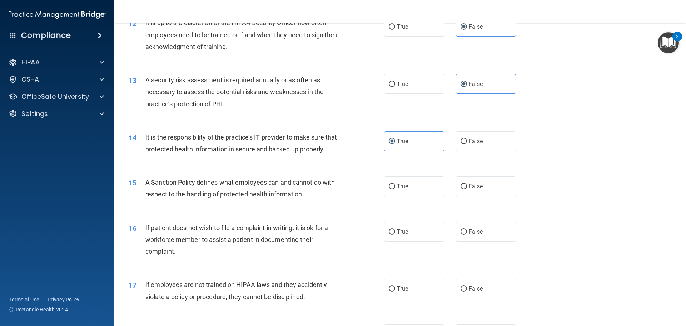
scroll to position [751, 0]
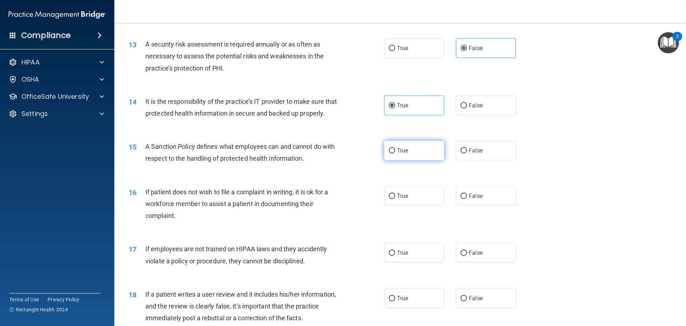
click at [419, 160] on label "True" at bounding box center [414, 151] width 60 height 20
click at [395, 153] on input "True" at bounding box center [392, 150] width 6 height 5
radio input "true"
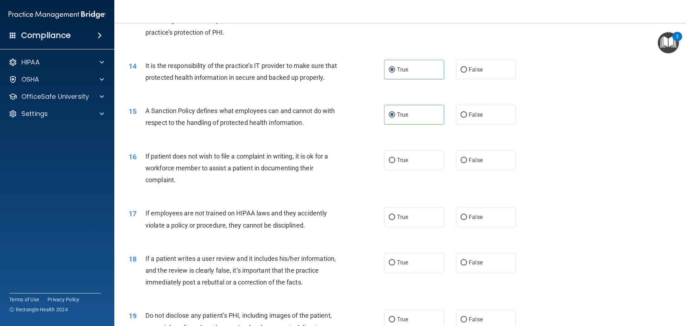
scroll to position [822, 0]
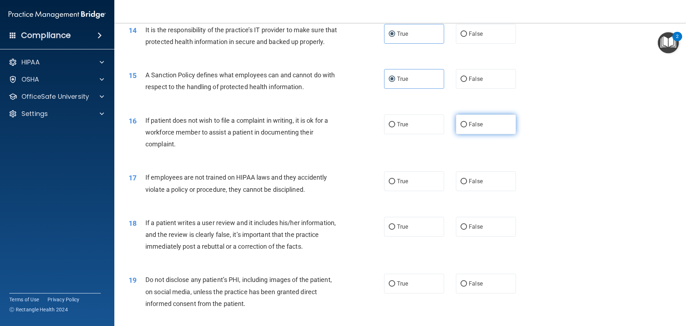
click at [491, 134] on label "False" at bounding box center [486, 124] width 60 height 20
click at [467, 127] on input "False" at bounding box center [464, 124] width 6 height 5
radio input "true"
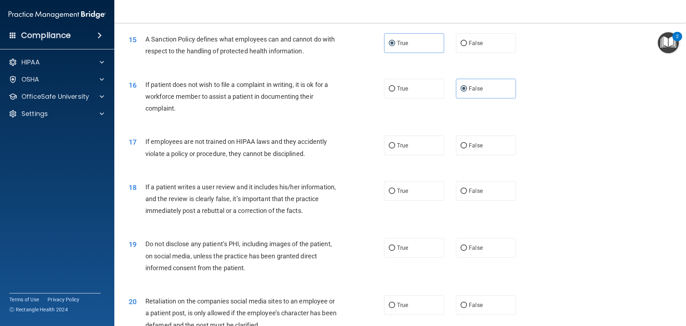
scroll to position [894, 0]
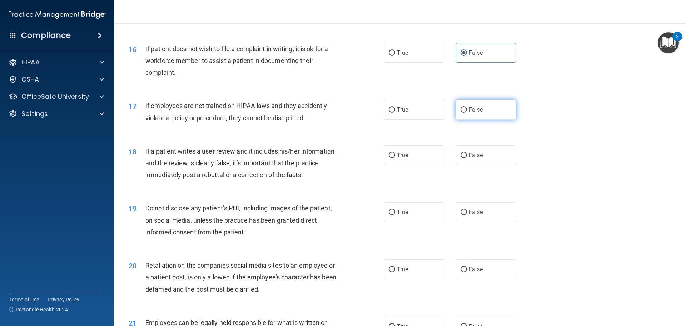
click at [460, 119] on label "False" at bounding box center [486, 110] width 60 height 20
click at [461, 113] on input "False" at bounding box center [464, 109] width 6 height 5
radio input "true"
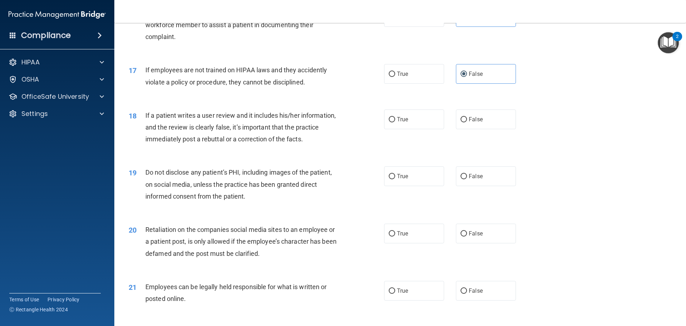
click at [519, 129] on div "True False" at bounding box center [456, 119] width 144 height 20
click at [505, 129] on label "False" at bounding box center [486, 119] width 60 height 20
click at [467, 122] on input "False" at bounding box center [464, 119] width 6 height 5
radio input "true"
click at [414, 186] on label "True" at bounding box center [414, 176] width 60 height 20
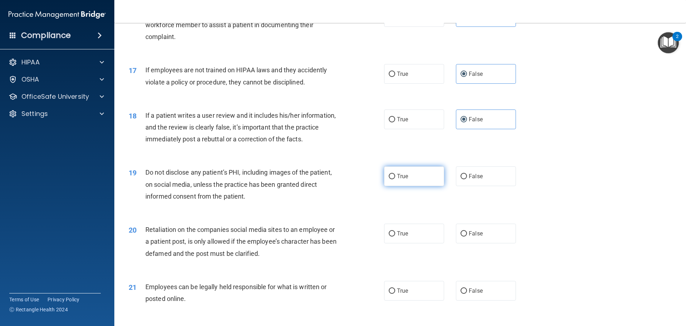
click at [395, 179] on input "True" at bounding box center [392, 176] width 6 height 5
radio input "true"
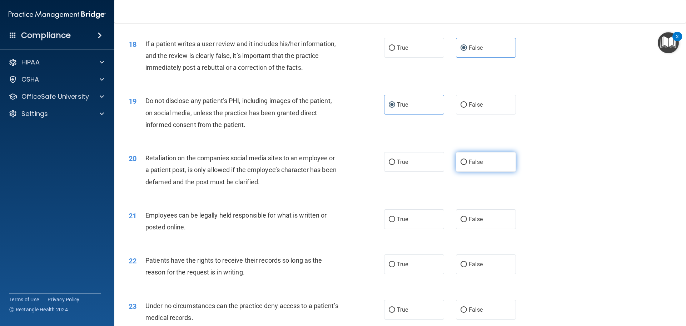
click at [469, 165] on span "False" at bounding box center [476, 161] width 14 height 7
click at [467, 165] on input "False" at bounding box center [464, 161] width 6 height 5
radio input "true"
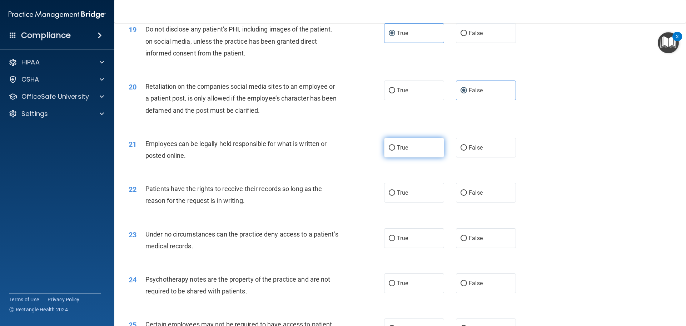
click at [402, 152] on label "True" at bounding box center [414, 148] width 60 height 20
click at [395, 151] on input "True" at bounding box center [392, 147] width 6 height 5
radio input "true"
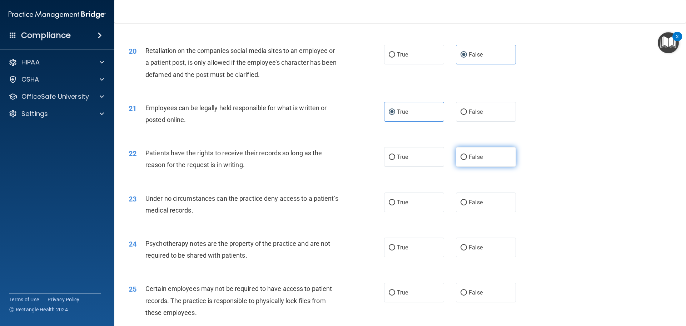
click at [499, 167] on label "False" at bounding box center [486, 157] width 60 height 20
click at [467, 160] on input "False" at bounding box center [464, 156] width 6 height 5
radio input "true"
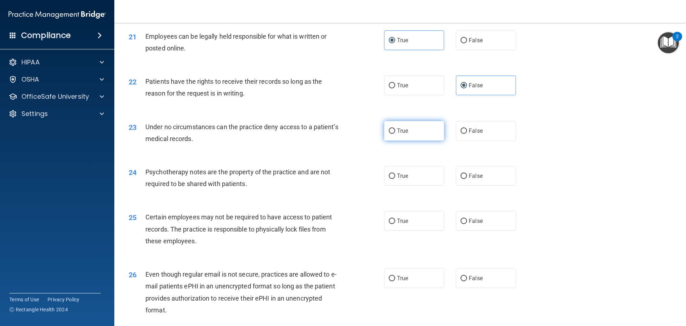
click at [419, 141] on label "True" at bounding box center [414, 131] width 60 height 20
click at [395, 134] on input "True" at bounding box center [392, 130] width 6 height 5
radio input "true"
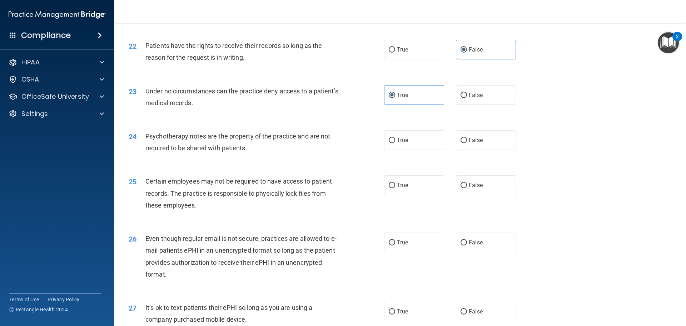
scroll to position [1251, 0]
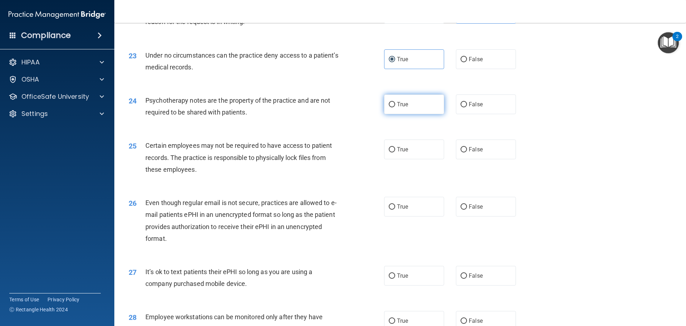
click at [433, 114] on label "True" at bounding box center [414, 104] width 60 height 20
click at [395, 107] on input "True" at bounding box center [392, 104] width 6 height 5
radio input "true"
click at [507, 159] on label "False" at bounding box center [486, 149] width 60 height 20
click at [467, 152] on input "False" at bounding box center [464, 149] width 6 height 5
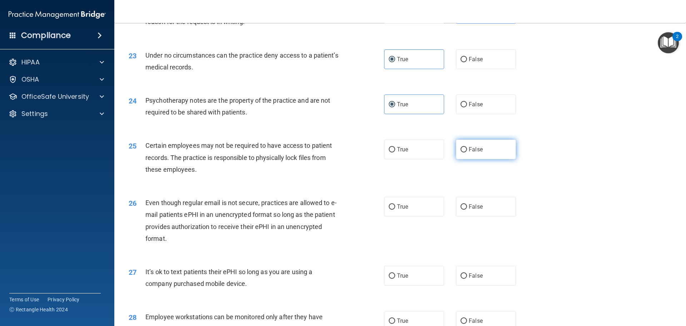
radio input "true"
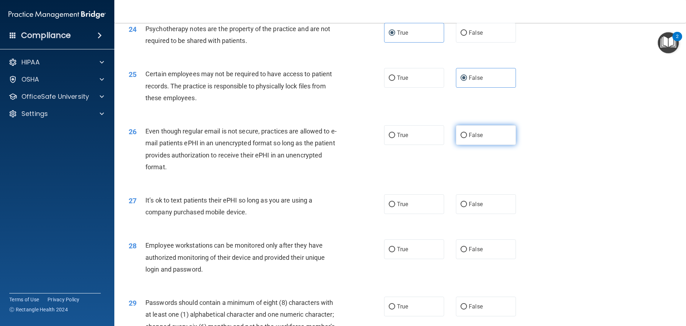
click at [460, 145] on label "False" at bounding box center [486, 135] width 60 height 20
click at [461, 138] on input "False" at bounding box center [464, 135] width 6 height 5
radio input "true"
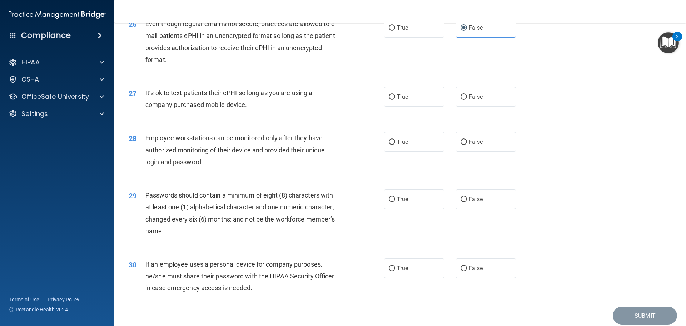
scroll to position [1469, 0]
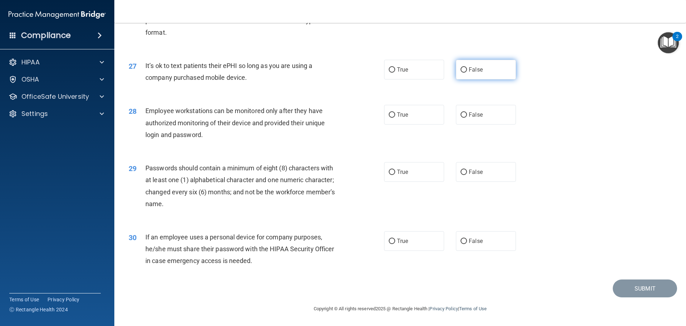
click at [496, 69] on label "False" at bounding box center [486, 70] width 60 height 20
click at [467, 69] on input "False" at bounding box center [464, 69] width 6 height 5
radio input "true"
drag, startPoint x: 479, startPoint y: 121, endPoint x: 477, endPoint y: 117, distance: 4.7
click at [479, 125] on div "28 Employee workstations can be monitored only after they have authorized monit…" at bounding box center [400, 124] width 554 height 57
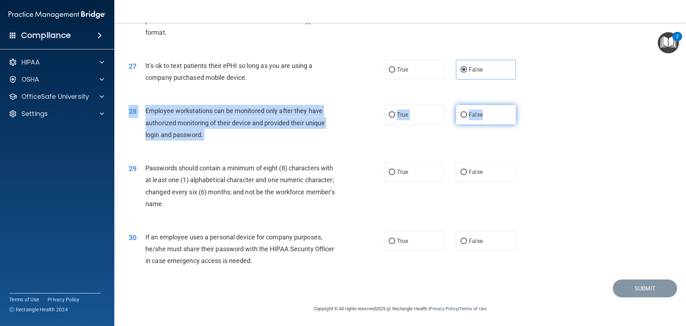
click at [481, 118] on label "False" at bounding box center [486, 115] width 60 height 20
click at [467, 118] on input "False" at bounding box center [464, 114] width 6 height 5
radio input "true"
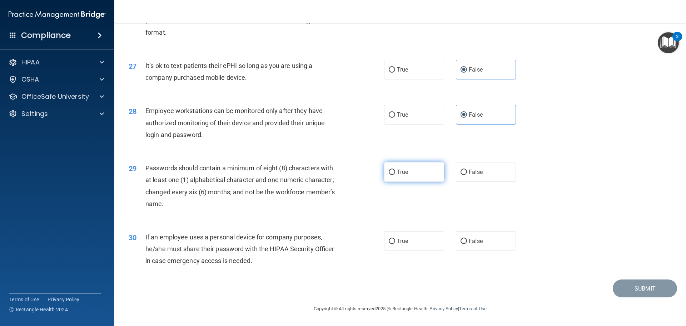
click at [419, 175] on label "True" at bounding box center [414, 172] width 60 height 20
click at [395, 175] on input "True" at bounding box center [392, 171] width 6 height 5
radio input "true"
click at [499, 247] on label "False" at bounding box center [486, 241] width 60 height 20
click at [467, 244] on input "False" at bounding box center [464, 240] width 6 height 5
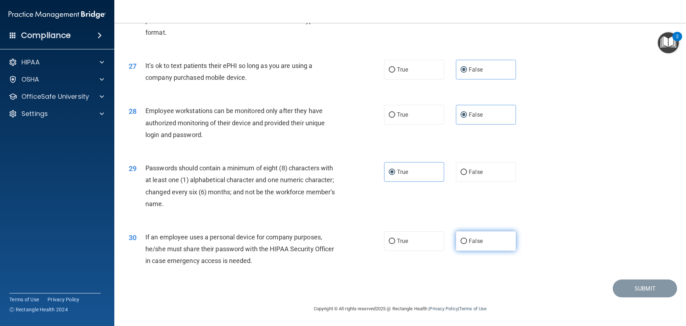
radio input "true"
click at [617, 290] on button "Submit" at bounding box center [645, 288] width 64 height 18
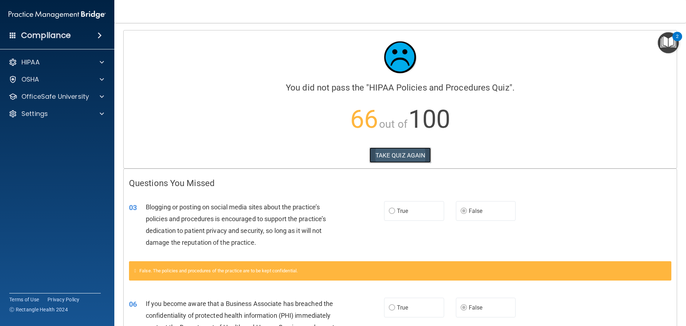
click at [379, 154] on button "TAKE QUIZ AGAIN" at bounding box center [401, 155] width 62 height 16
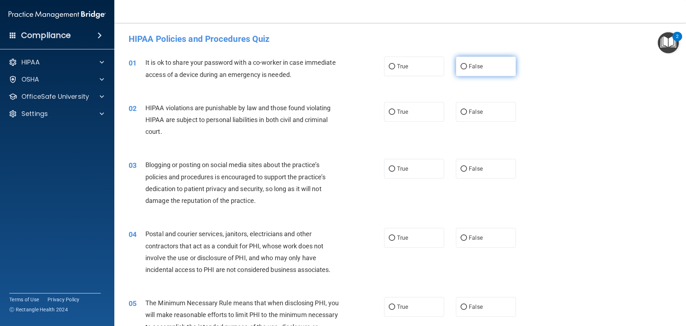
click at [474, 62] on label "False" at bounding box center [486, 66] width 60 height 20
click at [467, 64] on input "False" at bounding box center [464, 66] width 6 height 5
radio input "true"
click at [410, 120] on label "True" at bounding box center [414, 112] width 60 height 20
click at [395, 115] on input "True" at bounding box center [392, 111] width 6 height 5
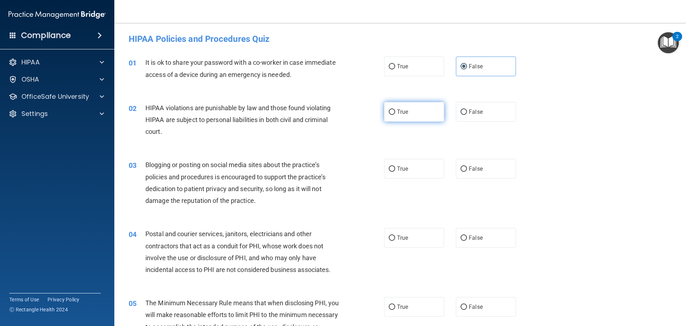
radio input "true"
click at [461, 177] on label "False" at bounding box center [486, 169] width 60 height 20
click at [461, 172] on input "False" at bounding box center [464, 168] width 6 height 5
radio input "true"
click at [415, 243] on label "True" at bounding box center [414, 238] width 60 height 20
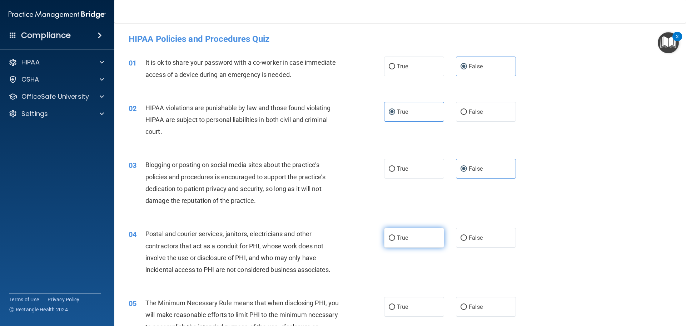
click at [395, 241] on input "True" at bounding box center [392, 237] width 6 height 5
radio input "true"
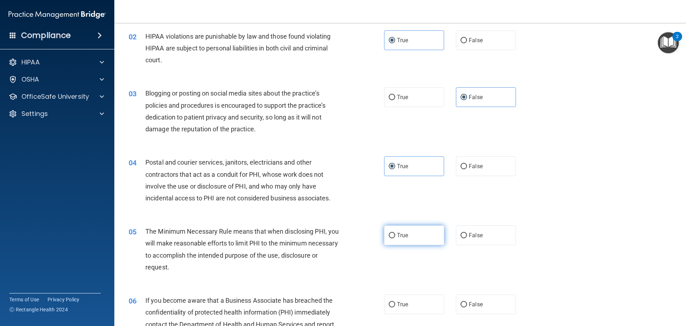
click at [428, 241] on label "True" at bounding box center [414, 235] width 60 height 20
click at [395, 238] on input "True" at bounding box center [392, 235] width 6 height 5
radio input "true"
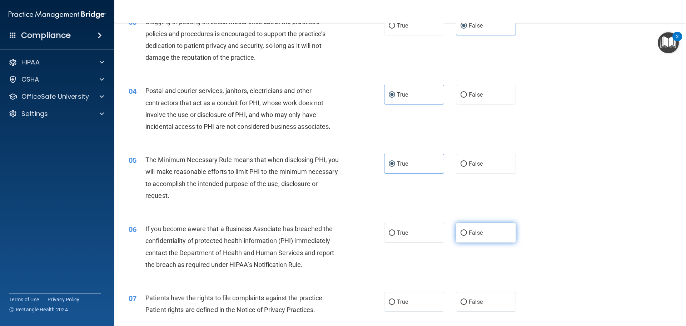
click at [489, 239] on label "False" at bounding box center [486, 233] width 60 height 20
click at [467, 236] on input "False" at bounding box center [464, 232] width 6 height 5
radio input "true"
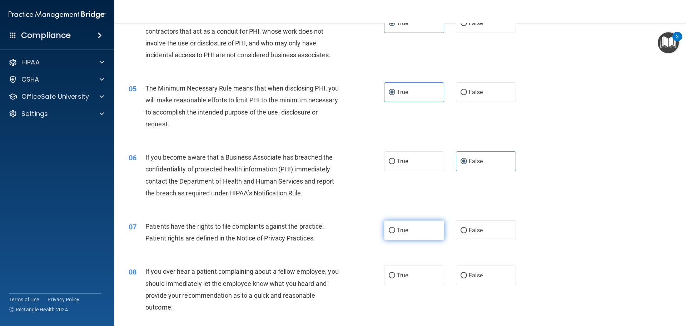
click at [413, 230] on label "True" at bounding box center [414, 230] width 60 height 20
click at [395, 230] on input "True" at bounding box center [392, 230] width 6 height 5
radio input "true"
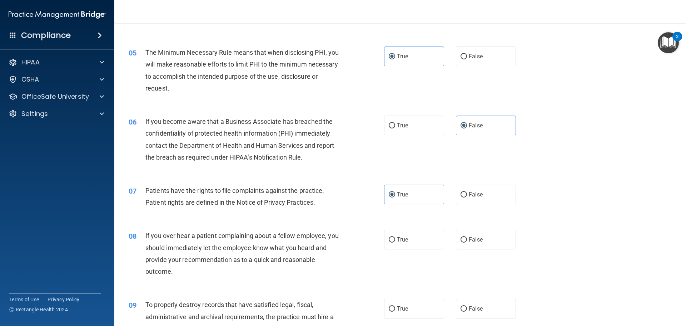
scroll to position [286, 0]
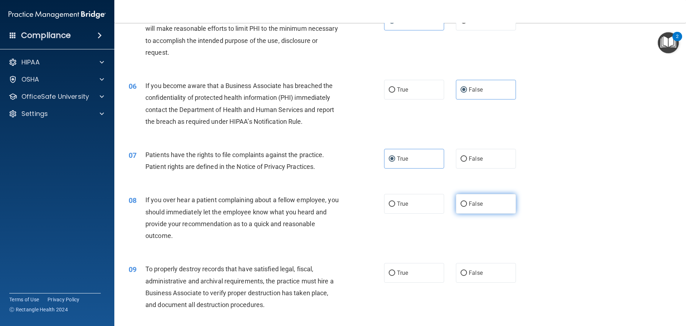
click at [509, 205] on label "False" at bounding box center [486, 204] width 60 height 20
click at [467, 205] on input "False" at bounding box center [464, 203] width 6 height 5
radio input "true"
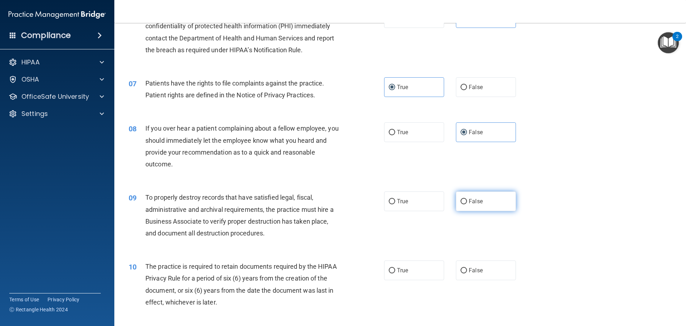
click at [462, 201] on input "False" at bounding box center [464, 201] width 6 height 5
radio input "true"
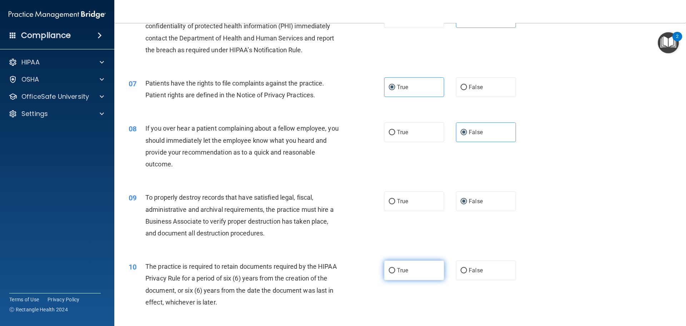
click at [398, 272] on span "True" at bounding box center [402, 270] width 11 height 7
click at [395, 272] on input "True" at bounding box center [392, 270] width 6 height 5
radio input "true"
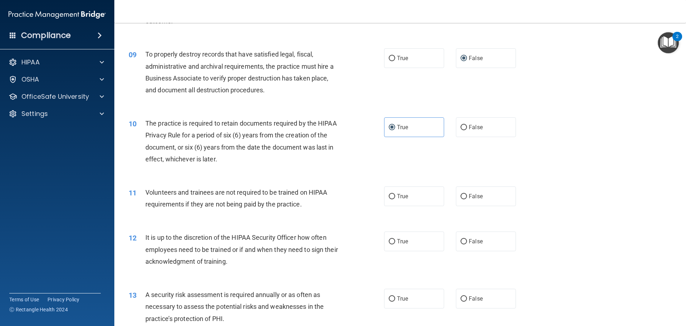
scroll to position [572, 0]
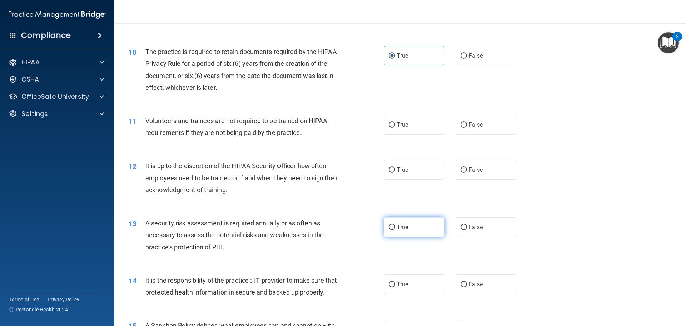
click at [409, 229] on label "True" at bounding box center [414, 227] width 60 height 20
click at [395, 229] on input "True" at bounding box center [392, 227] width 6 height 5
radio input "true"
click at [458, 276] on label "False" at bounding box center [486, 284] width 60 height 20
click at [461, 282] on input "False" at bounding box center [464, 284] width 6 height 5
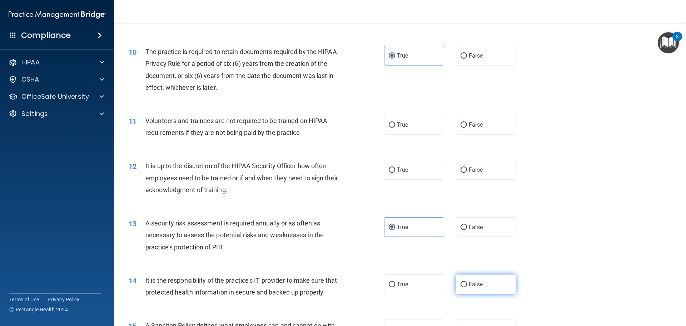
radio input "true"
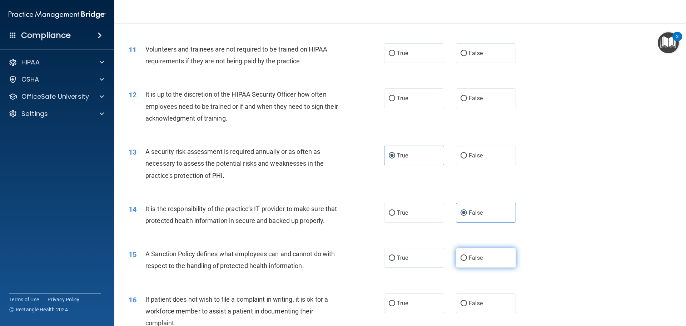
click at [481, 267] on label "False" at bounding box center [486, 258] width 60 height 20
click at [467, 261] on input "False" at bounding box center [464, 257] width 6 height 5
radio input "true"
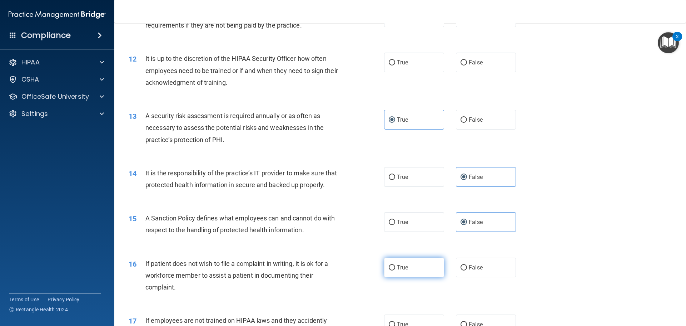
click at [429, 275] on label "True" at bounding box center [414, 267] width 60 height 20
click at [395, 270] on input "True" at bounding box center [392, 267] width 6 height 5
radio input "true"
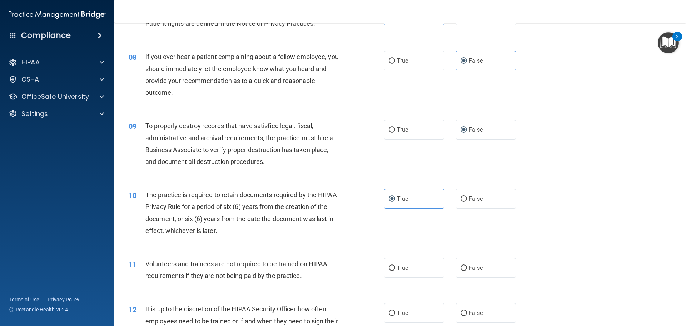
scroll to position [465, 0]
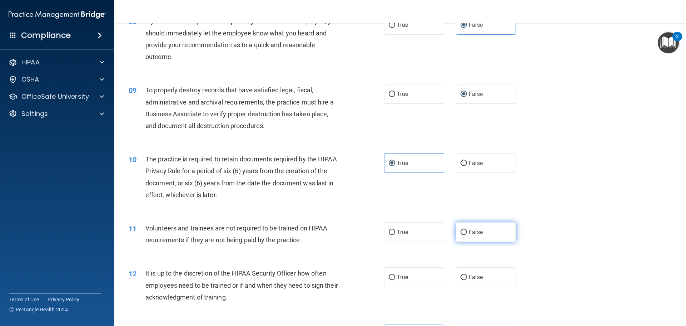
click at [468, 228] on label "False" at bounding box center [486, 232] width 60 height 20
click at [467, 230] on input "False" at bounding box center [464, 232] width 6 height 5
radio input "true"
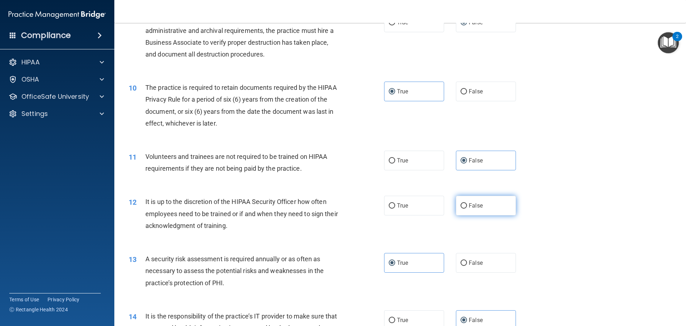
click at [489, 208] on label "False" at bounding box center [486, 206] width 60 height 20
click at [467, 208] on input "False" at bounding box center [464, 205] width 6 height 5
radio input "true"
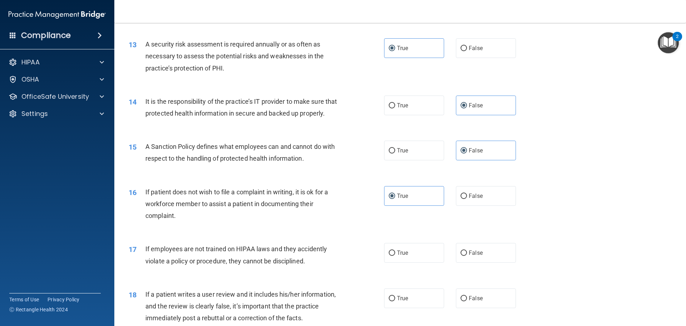
scroll to position [787, 0]
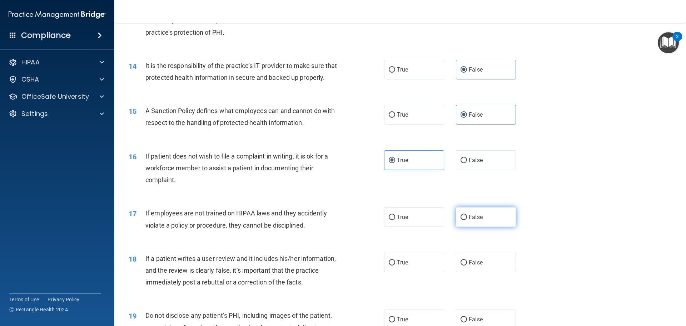
click at [502, 227] on label "False" at bounding box center [486, 217] width 60 height 20
click at [467, 220] on input "False" at bounding box center [464, 217] width 6 height 5
radio input "true"
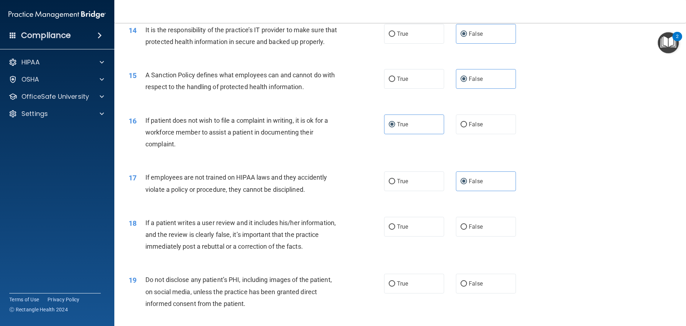
scroll to position [894, 0]
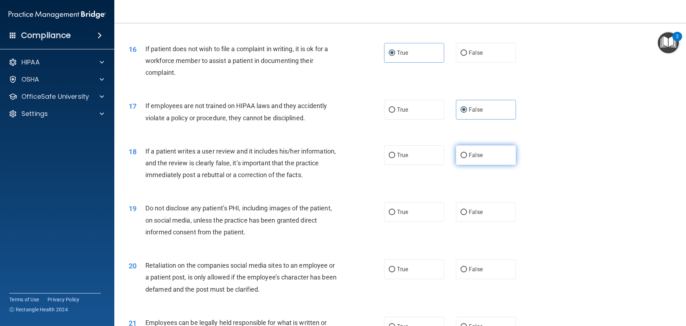
click at [476, 158] on span "False" at bounding box center [476, 155] width 14 height 7
click at [467, 158] on input "False" at bounding box center [464, 155] width 6 height 5
radio input "true"
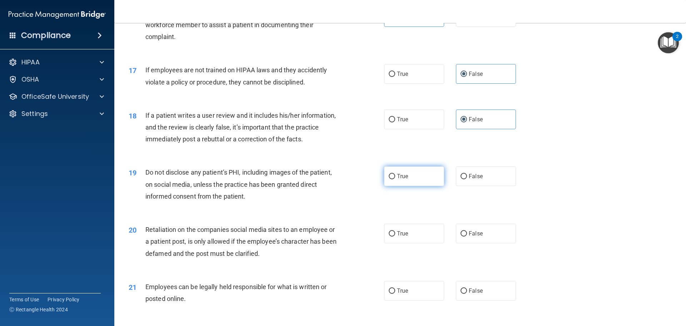
click at [408, 186] on label "True" at bounding box center [414, 176] width 60 height 20
click at [395, 179] on input "True" at bounding box center [392, 176] width 6 height 5
radio input "true"
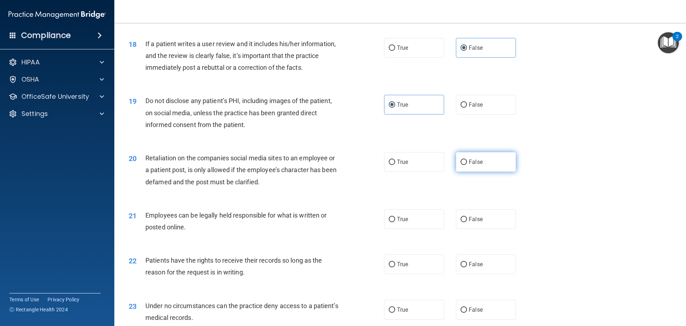
click at [499, 172] on label "False" at bounding box center [486, 162] width 60 height 20
click at [467, 165] on input "False" at bounding box center [464, 161] width 6 height 5
radio input "true"
click at [415, 227] on label "True" at bounding box center [414, 219] width 60 height 20
click at [395, 222] on input "True" at bounding box center [392, 219] width 6 height 5
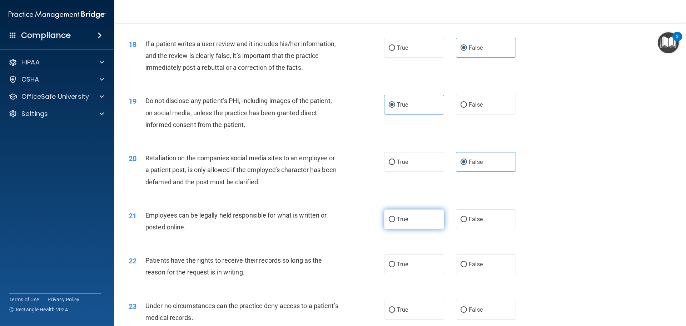
radio input "true"
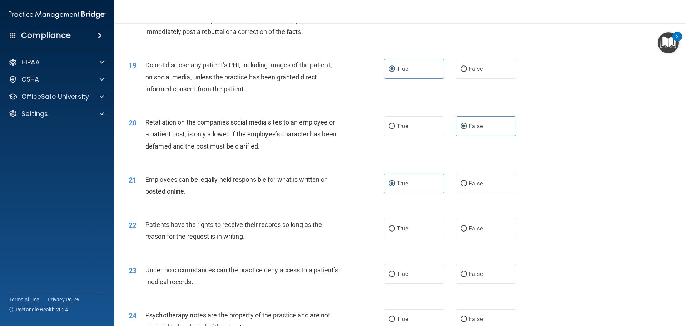
scroll to position [1073, 0]
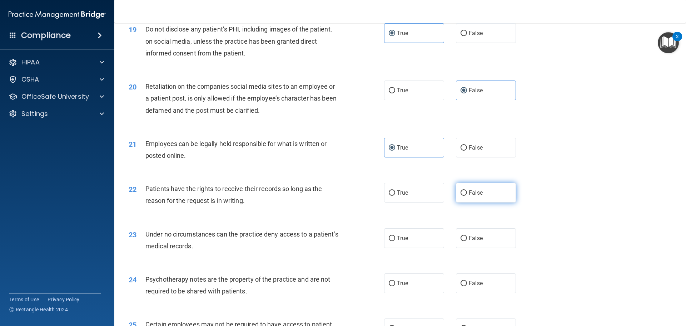
click at [480, 197] on label "False" at bounding box center [486, 193] width 60 height 20
click at [467, 196] on input "False" at bounding box center [464, 192] width 6 height 5
radio input "true"
click at [469, 241] on span "False" at bounding box center [476, 238] width 14 height 7
click at [467, 241] on input "False" at bounding box center [464, 238] width 6 height 5
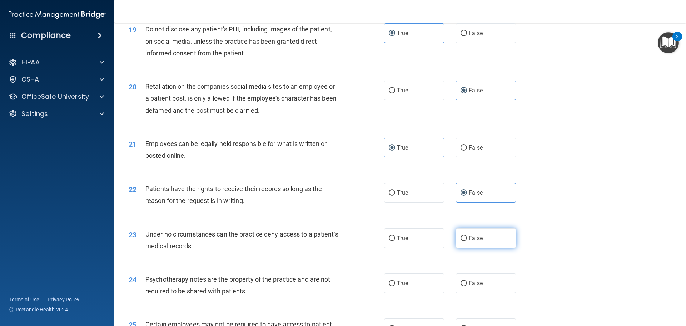
radio input "true"
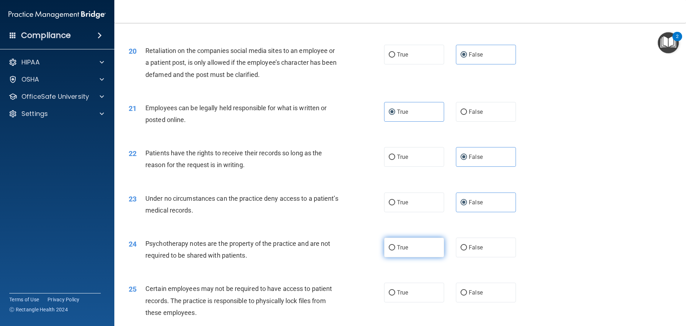
click at [404, 251] on span "True" at bounding box center [402, 247] width 11 height 7
click at [395, 250] on input "True" at bounding box center [392, 247] width 6 height 5
radio input "true"
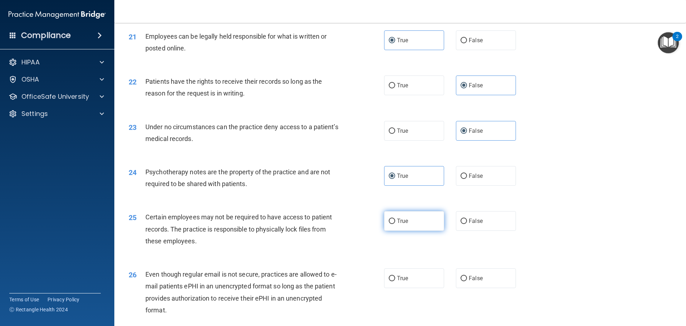
click at [411, 229] on label "True" at bounding box center [414, 221] width 60 height 20
click at [395, 224] on input "True" at bounding box center [392, 220] width 6 height 5
radio input "true"
click at [420, 282] on label "True" at bounding box center [414, 278] width 60 height 20
click at [395, 281] on input "True" at bounding box center [392, 278] width 6 height 5
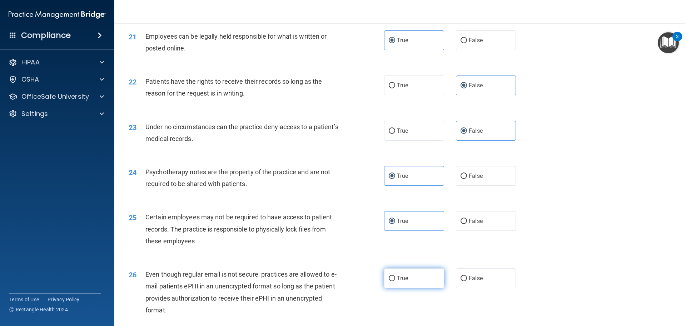
radio input "true"
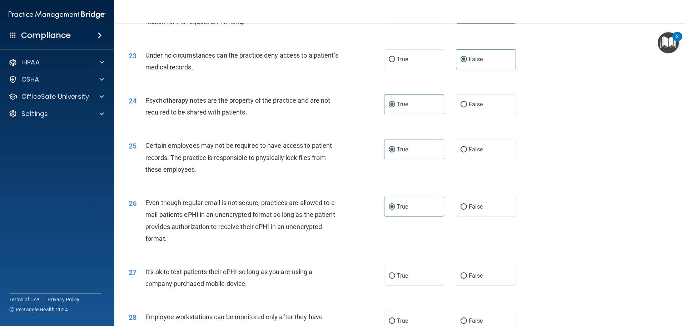
scroll to position [1287, 0]
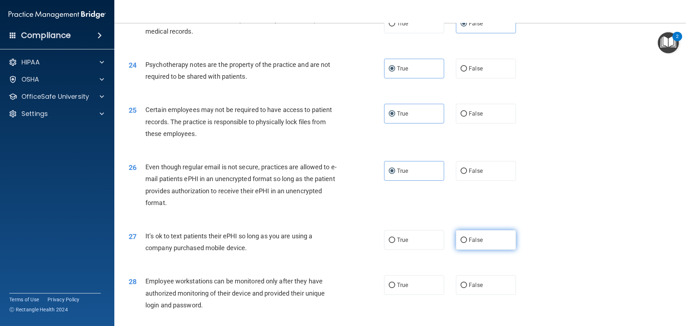
click at [472, 243] on span "False" at bounding box center [476, 239] width 14 height 7
click at [467, 243] on input "False" at bounding box center [464, 239] width 6 height 5
radio input "true"
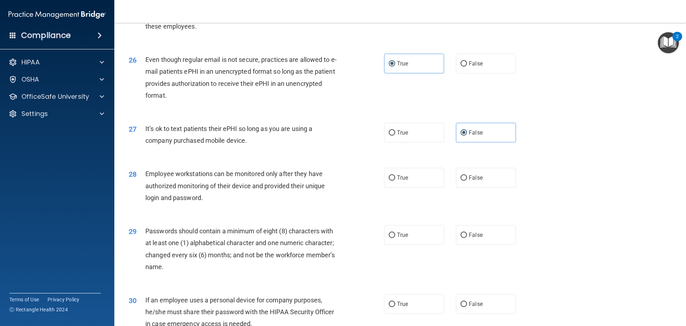
click at [498, 187] on label "False" at bounding box center [486, 178] width 60 height 20
click at [467, 181] on input "False" at bounding box center [464, 177] width 6 height 5
radio input "true"
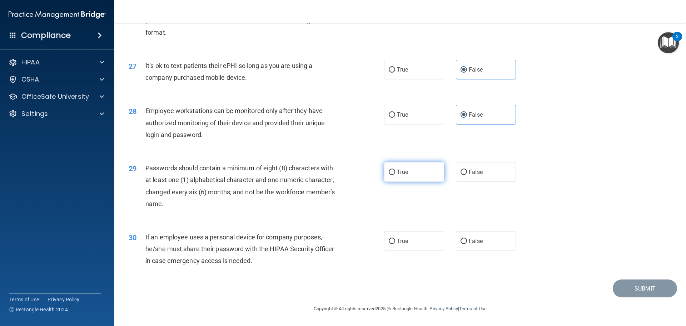
click at [394, 169] on label "True" at bounding box center [414, 172] width 60 height 20
click at [394, 169] on input "True" at bounding box center [392, 171] width 6 height 5
radio input "true"
click at [487, 251] on label "False" at bounding box center [486, 241] width 60 height 20
click at [467, 244] on input "False" at bounding box center [464, 240] width 6 height 5
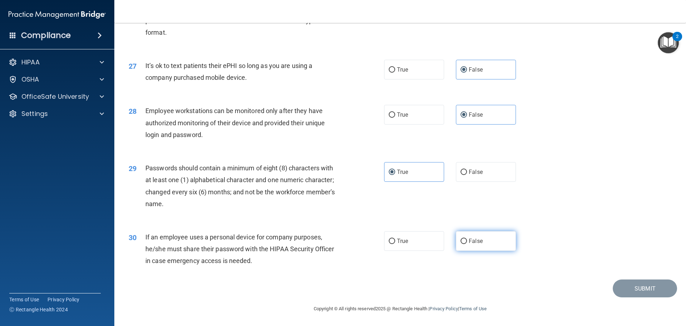
radio input "true"
click at [631, 292] on button "Submit" at bounding box center [645, 288] width 64 height 18
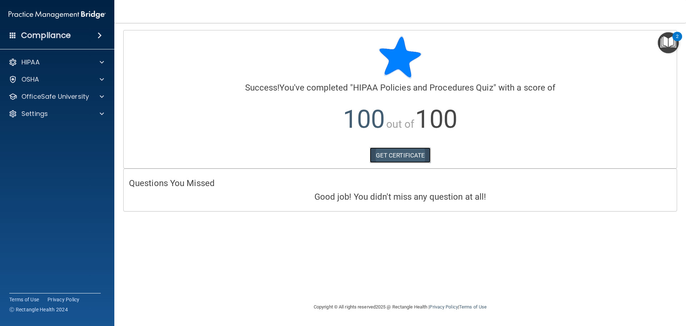
click at [396, 161] on link "GET CERTIFICATE" at bounding box center [400, 155] width 61 height 16
click at [48, 102] on div "OfficeSafe University" at bounding box center [57, 96] width 115 height 14
click at [106, 100] on div at bounding box center [101, 96] width 18 height 9
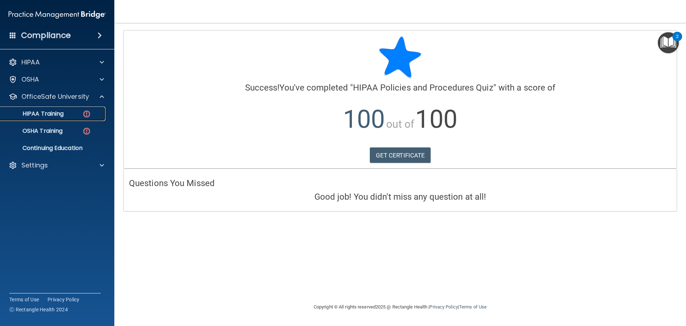
click at [91, 111] on img at bounding box center [86, 113] width 9 height 9
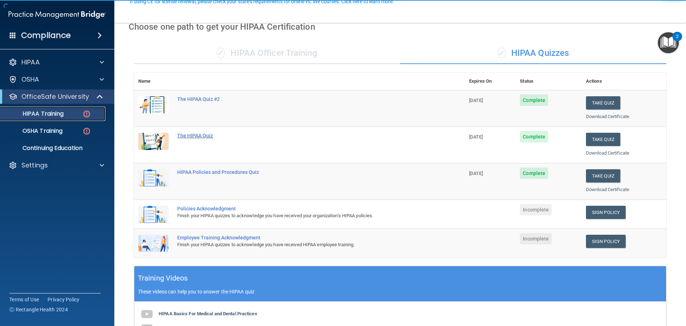
scroll to position [72, 0]
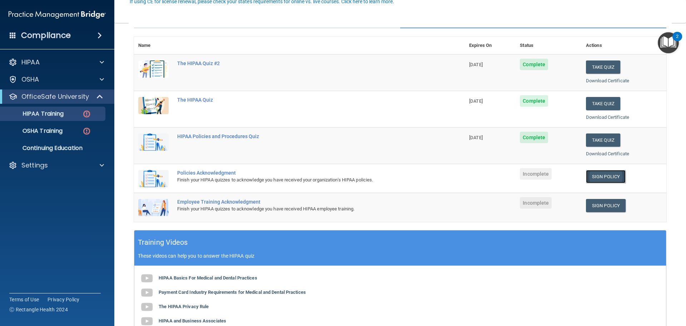
click at [591, 179] on link "Sign Policy" at bounding box center [606, 176] width 40 height 13
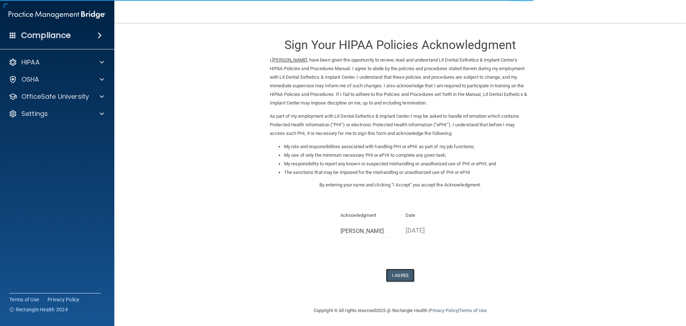
click at [406, 270] on button "I Agree" at bounding box center [400, 275] width 29 height 13
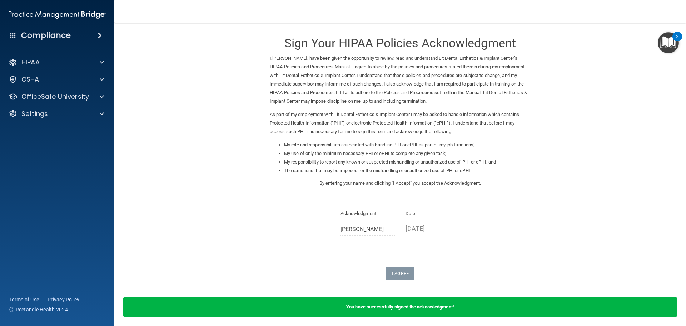
scroll to position [30, 0]
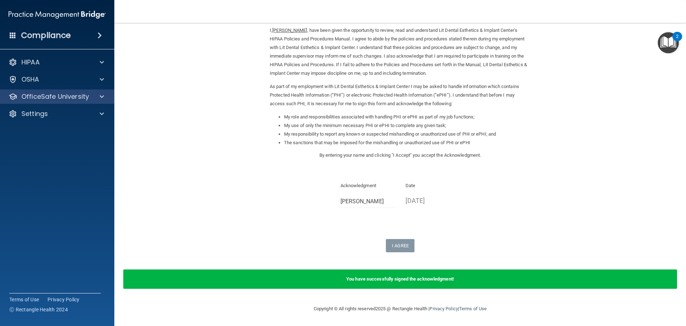
click at [60, 103] on div "OfficeSafe University" at bounding box center [57, 96] width 115 height 14
click at [101, 98] on span at bounding box center [102, 96] width 4 height 9
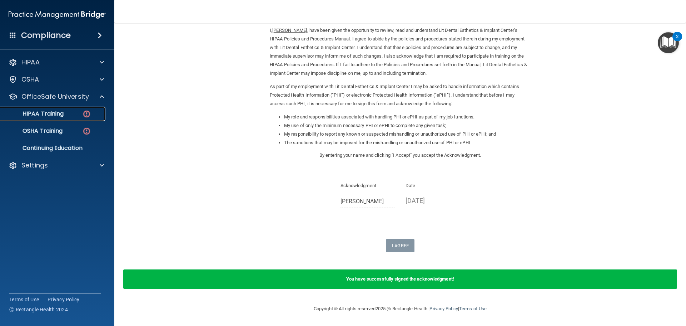
click at [84, 112] on img at bounding box center [86, 113] width 9 height 9
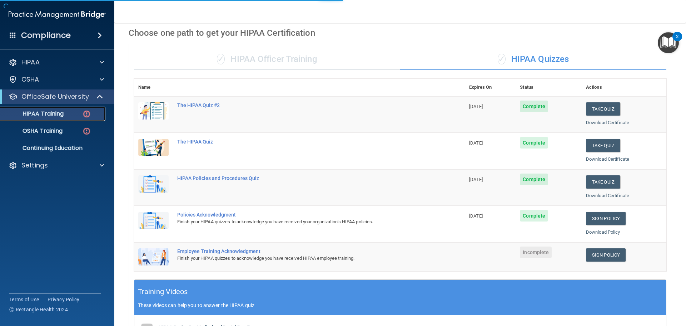
scroll to position [205, 0]
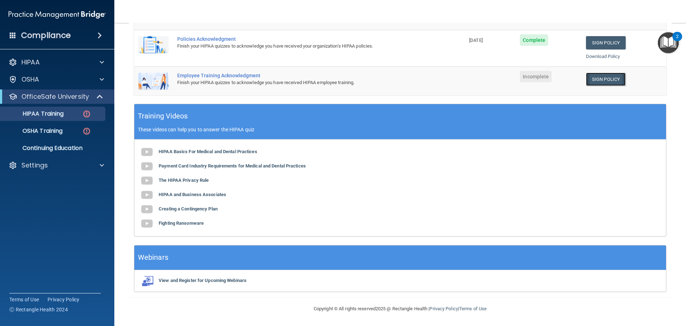
click at [599, 77] on link "Sign Policy" at bounding box center [606, 79] width 40 height 13
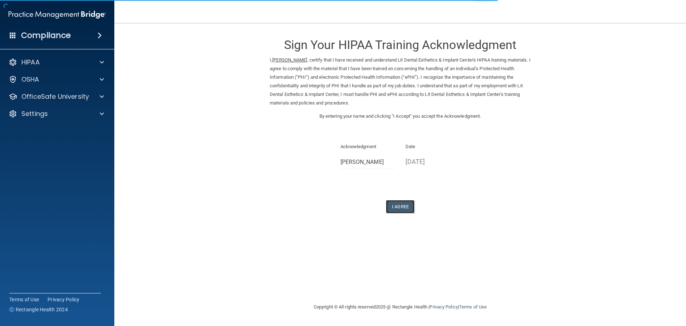
click at [399, 210] on button "I Agree" at bounding box center [400, 206] width 29 height 13
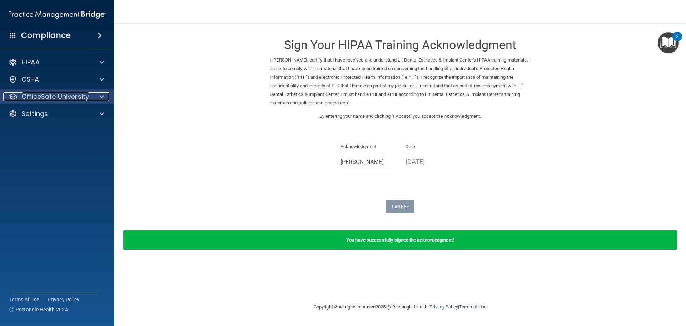
drag, startPoint x: 49, startPoint y: 92, endPoint x: 69, endPoint y: 92, distance: 20.4
click at [49, 92] on p "OfficeSafe University" at bounding box center [55, 96] width 68 height 9
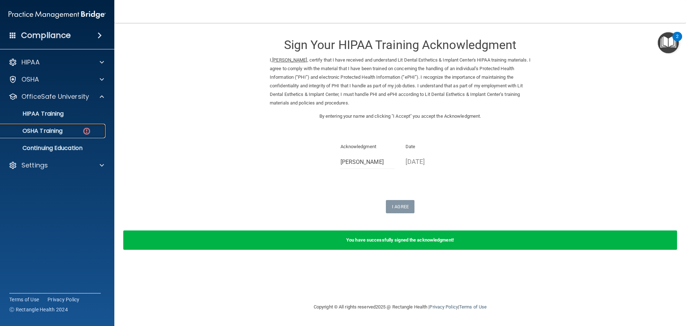
click at [87, 128] on img at bounding box center [86, 131] width 9 height 9
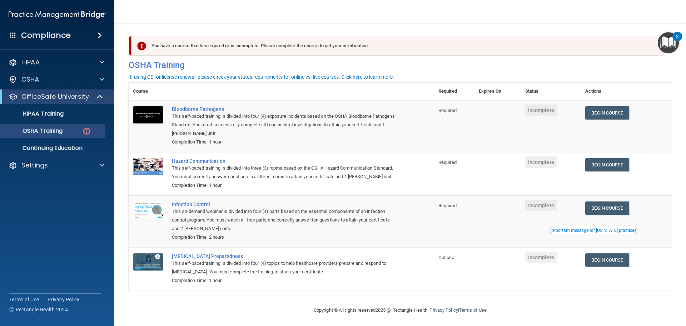
click at [605, 105] on td "Begin Course Download Certificate" at bounding box center [626, 126] width 91 height 52
click at [604, 109] on link "Begin Course" at bounding box center [608, 112] width 44 height 13
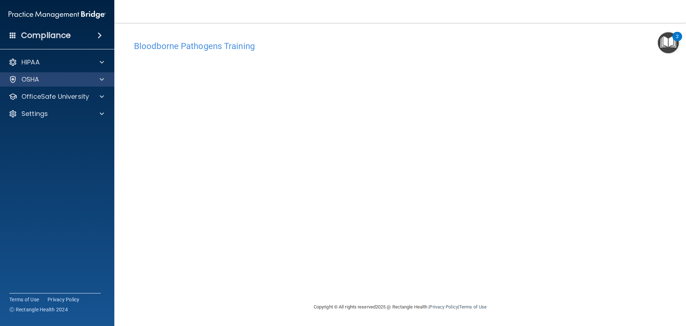
click at [55, 86] on div "OSHA" at bounding box center [57, 79] width 115 height 14
click at [56, 92] on div "OfficeSafe University" at bounding box center [57, 96] width 115 height 14
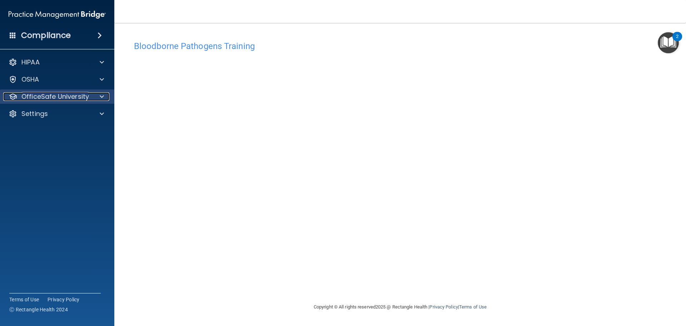
click at [100, 98] on span at bounding box center [102, 96] width 4 height 9
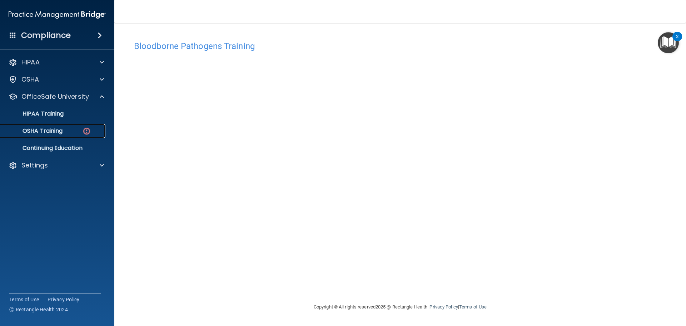
click at [54, 126] on link "OSHA Training" at bounding box center [49, 131] width 113 height 14
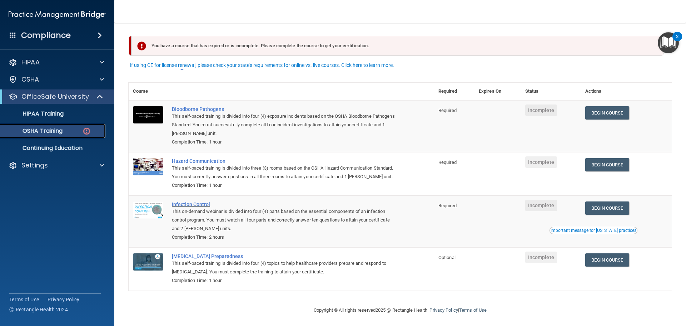
scroll to position [12, 0]
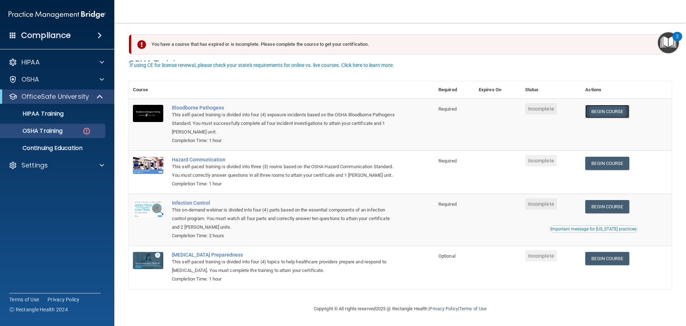
click at [607, 105] on link "Begin Course" at bounding box center [608, 111] width 44 height 13
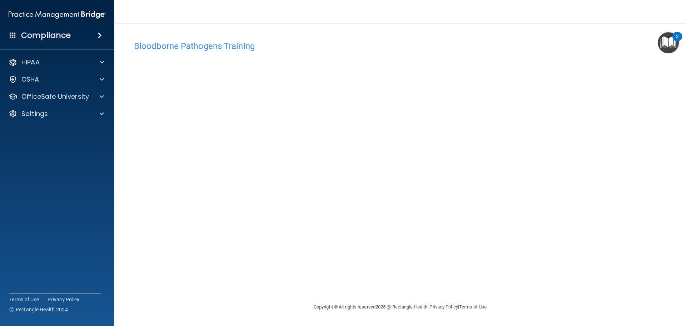
click at [416, 280] on div "Bloodborne Pathogens Training This course doesn’t expire until . Are you sure y…" at bounding box center [400, 169] width 543 height 265
click at [23, 95] on p "OfficeSafe University" at bounding box center [55, 96] width 68 height 9
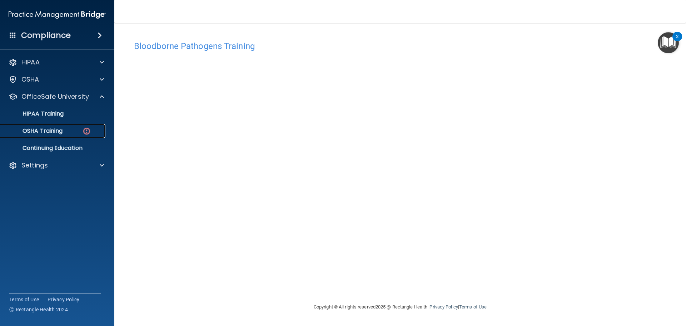
click at [68, 138] on link "OSHA Training" at bounding box center [49, 131] width 113 height 14
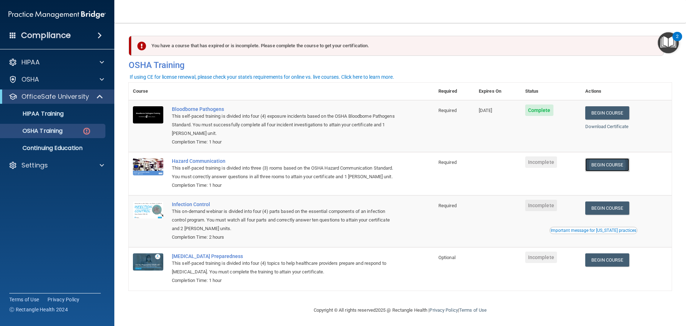
click at [595, 167] on link "Begin Course" at bounding box center [608, 164] width 44 height 13
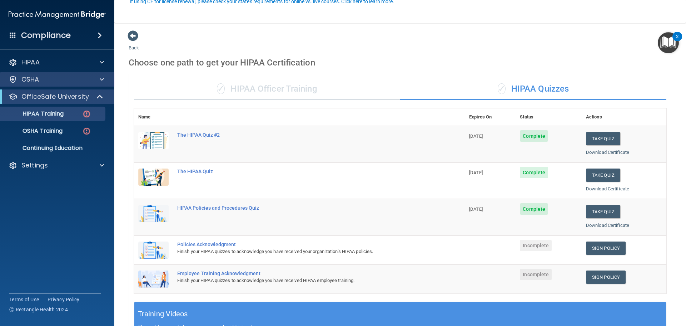
scroll to position [72, 0]
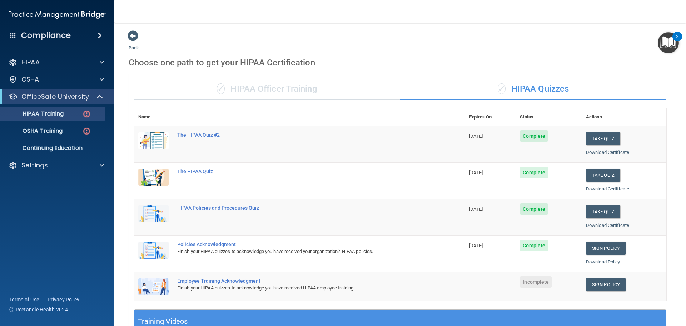
scroll to position [205, 0]
